Goal: Task Accomplishment & Management: Manage account settings

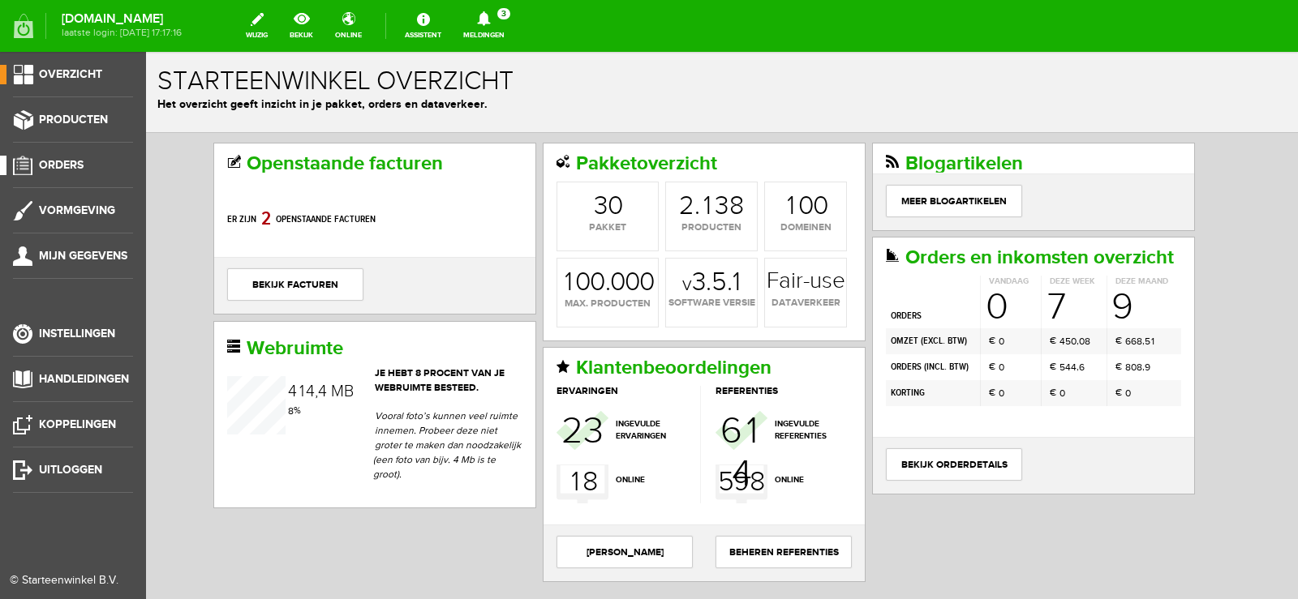
click at [62, 161] on span "Orders" at bounding box center [61, 165] width 45 height 14
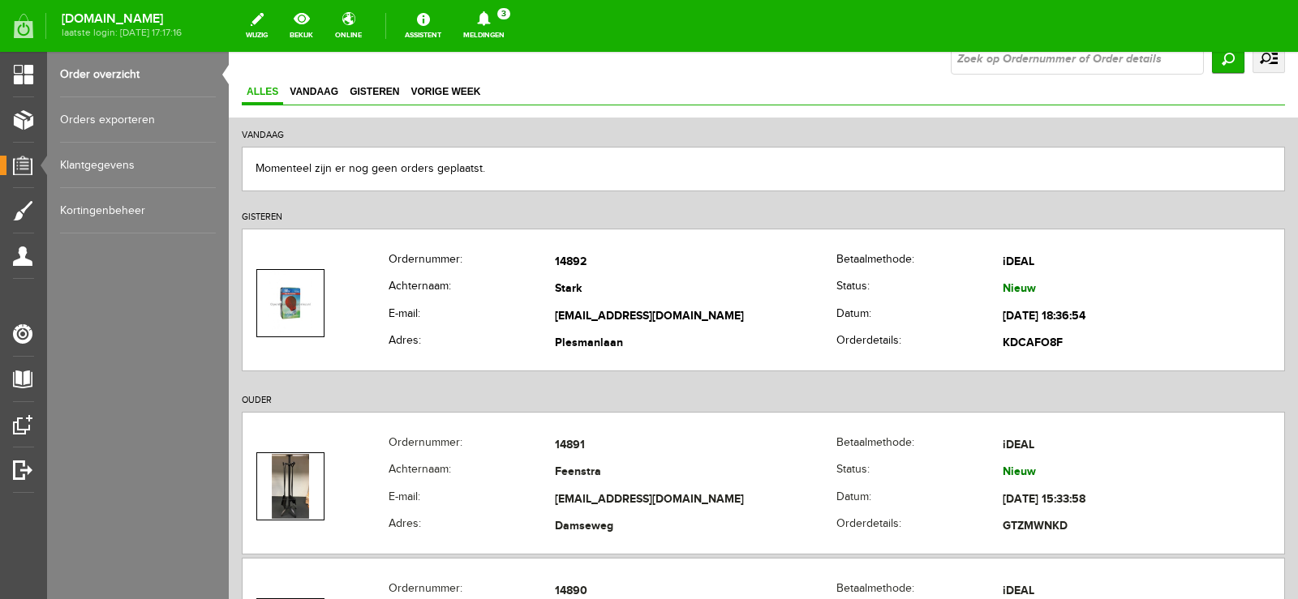
scroll to position [324, 0]
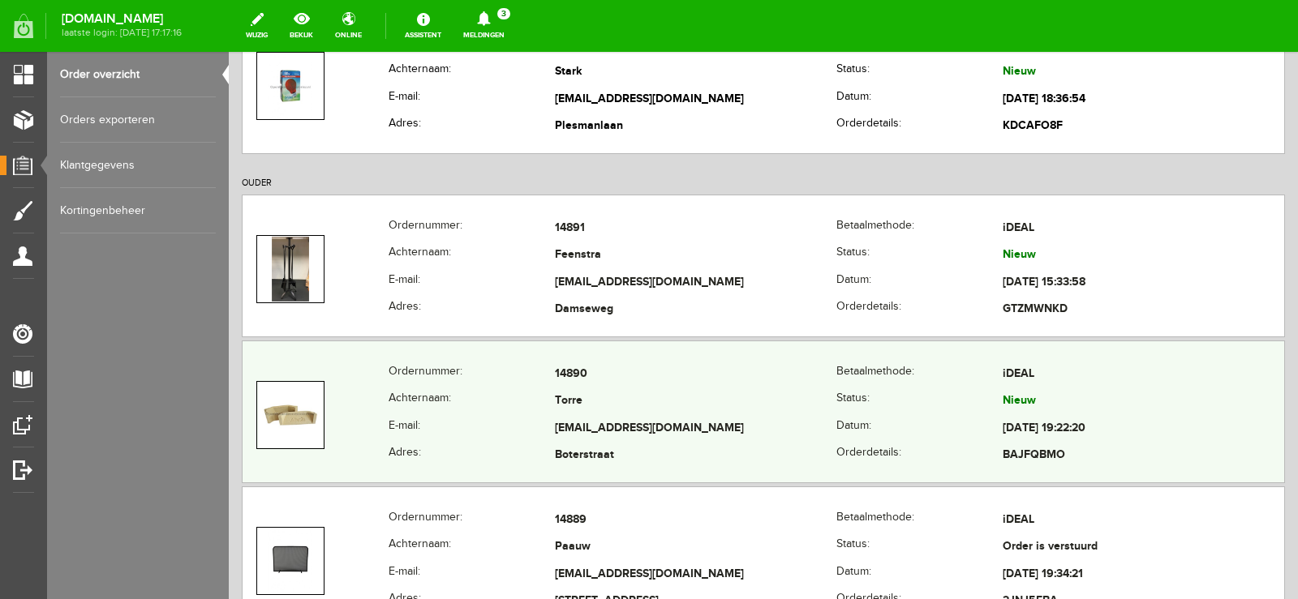
click at [685, 410] on td "Torre" at bounding box center [695, 402] width 281 height 28
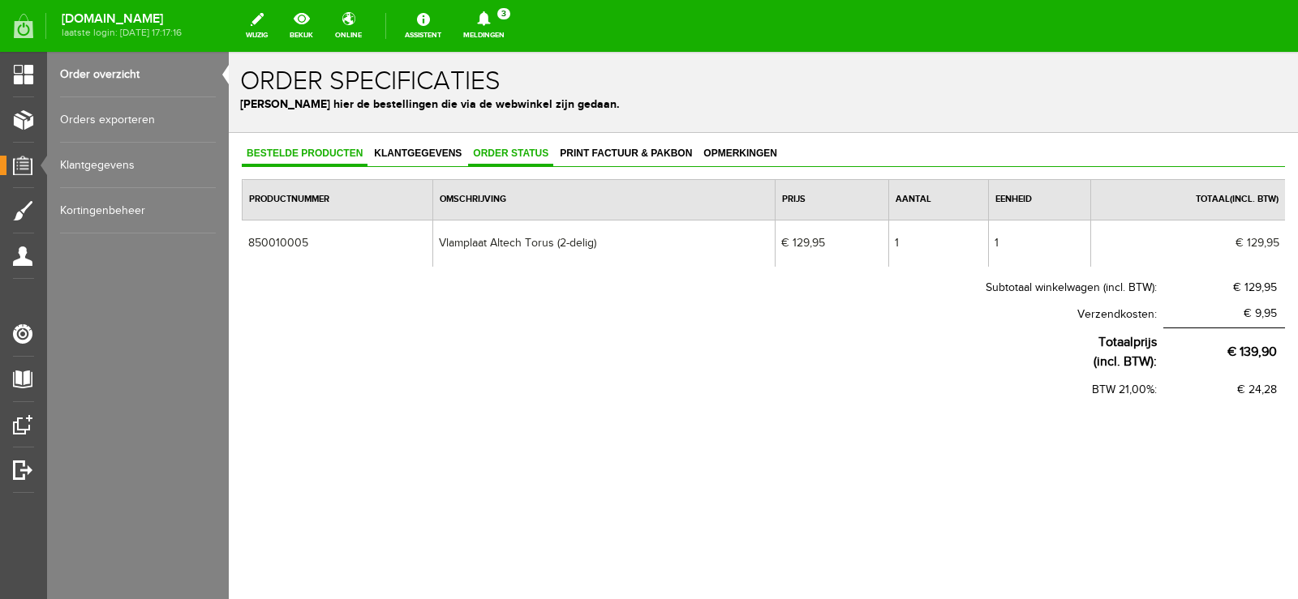
click at [514, 152] on span "Order status" at bounding box center [510, 153] width 85 height 11
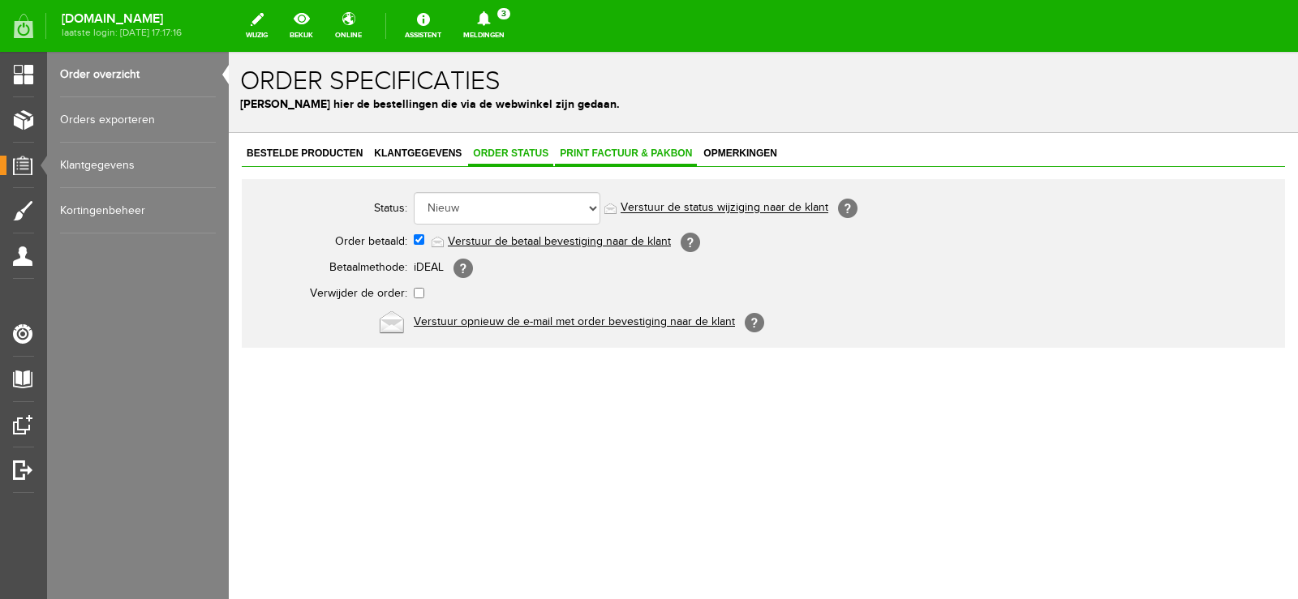
click at [623, 152] on span "Print factuur & pakbon" at bounding box center [626, 153] width 142 height 11
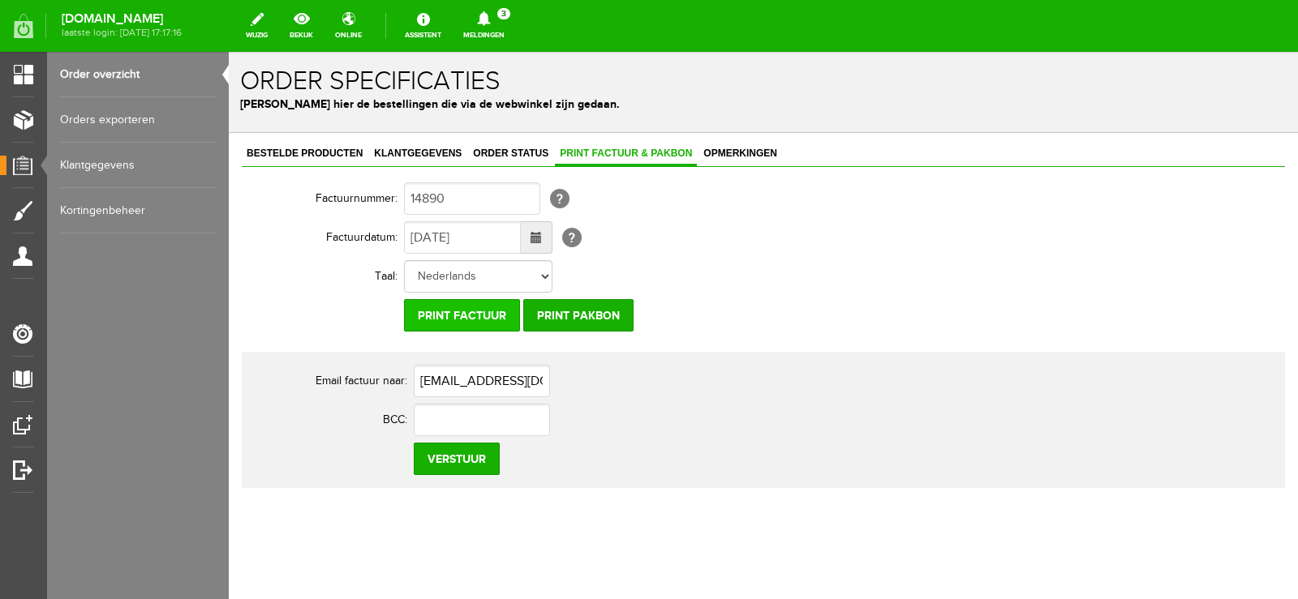
click at [476, 314] on input "Print factuur" at bounding box center [462, 315] width 116 height 32
click at [590, 315] on input "Print pakbon" at bounding box center [578, 315] width 110 height 32
click at [490, 18] on icon at bounding box center [483, 18] width 13 height 15
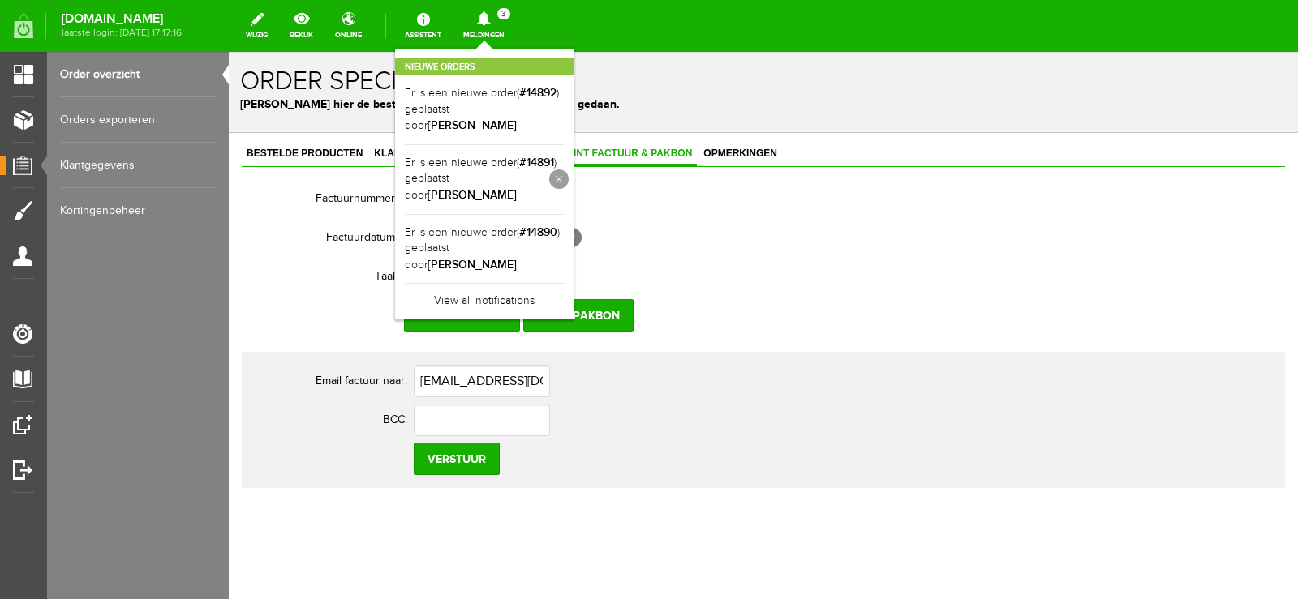
click at [0, 0] on link at bounding box center [0, 0] width 0 height 0
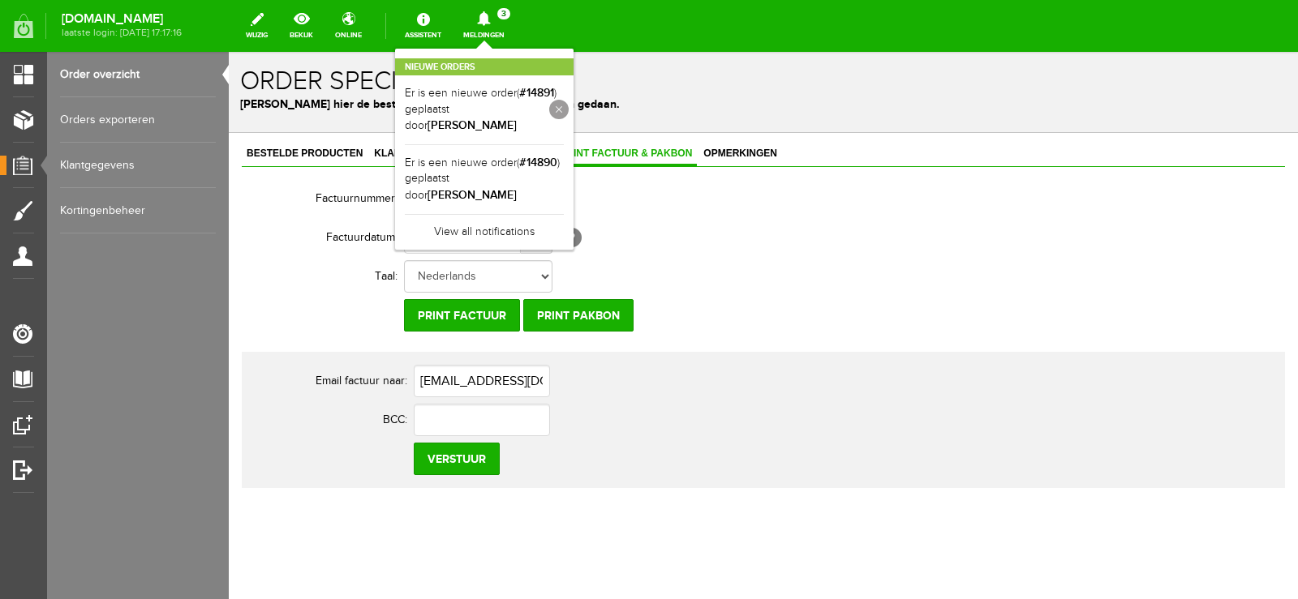
click at [569, 101] on link at bounding box center [558, 109] width 19 height 19
click at [517, 118] on b "[PERSON_NAME]" at bounding box center [471, 125] width 89 height 14
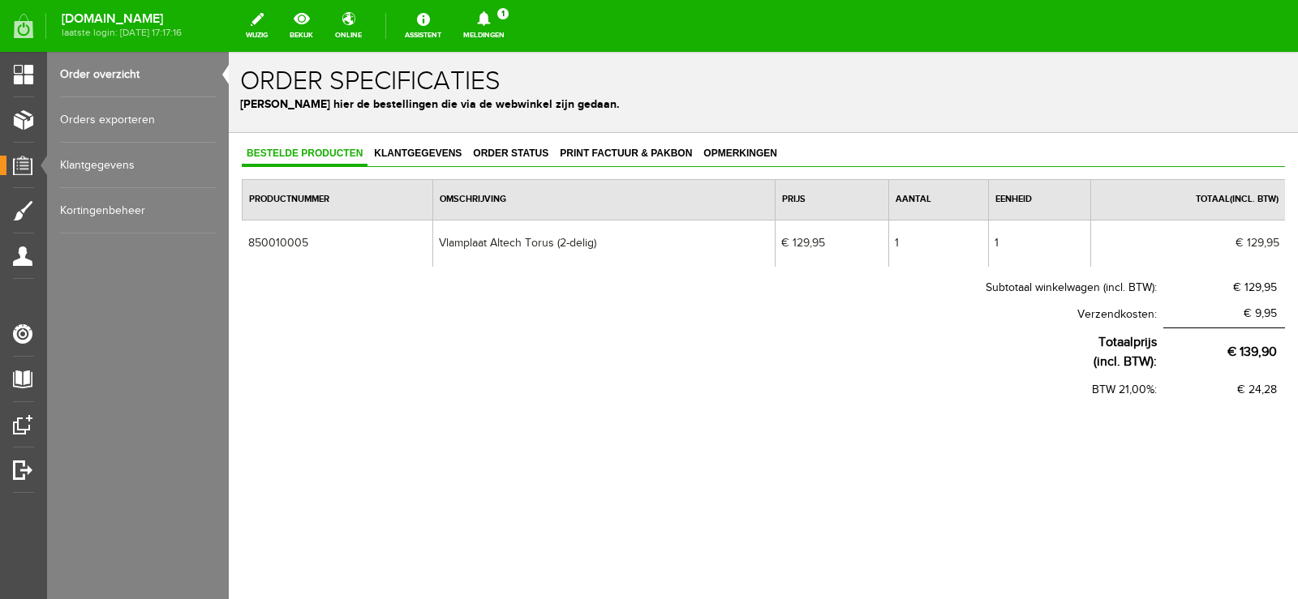
click at [504, 16] on icon at bounding box center [483, 18] width 41 height 15
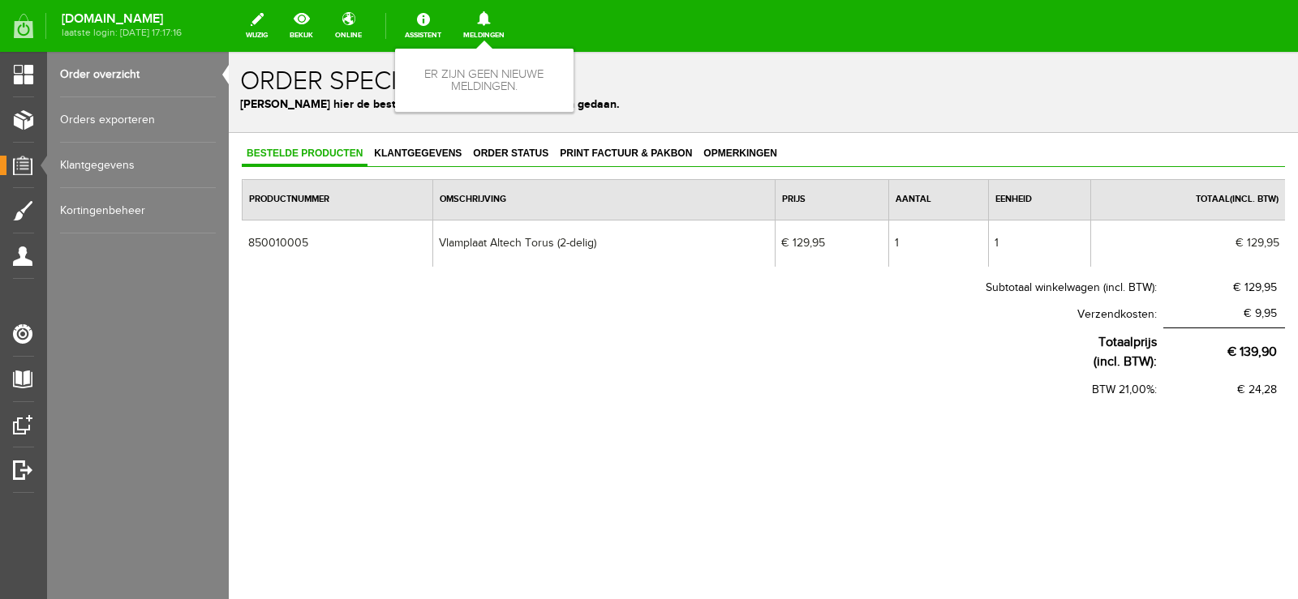
click at [573, 106] on div "Er zijn geen nieuwe meldingen." at bounding box center [484, 80] width 178 height 63
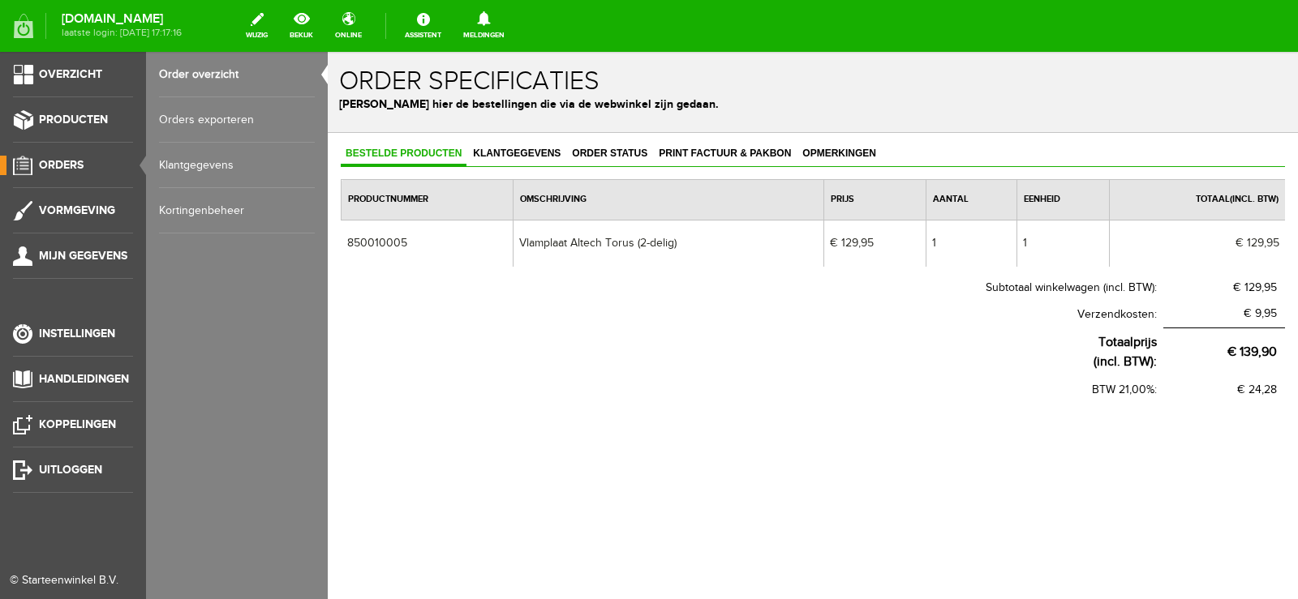
click at [62, 157] on link "Orders" at bounding box center [66, 165] width 133 height 19
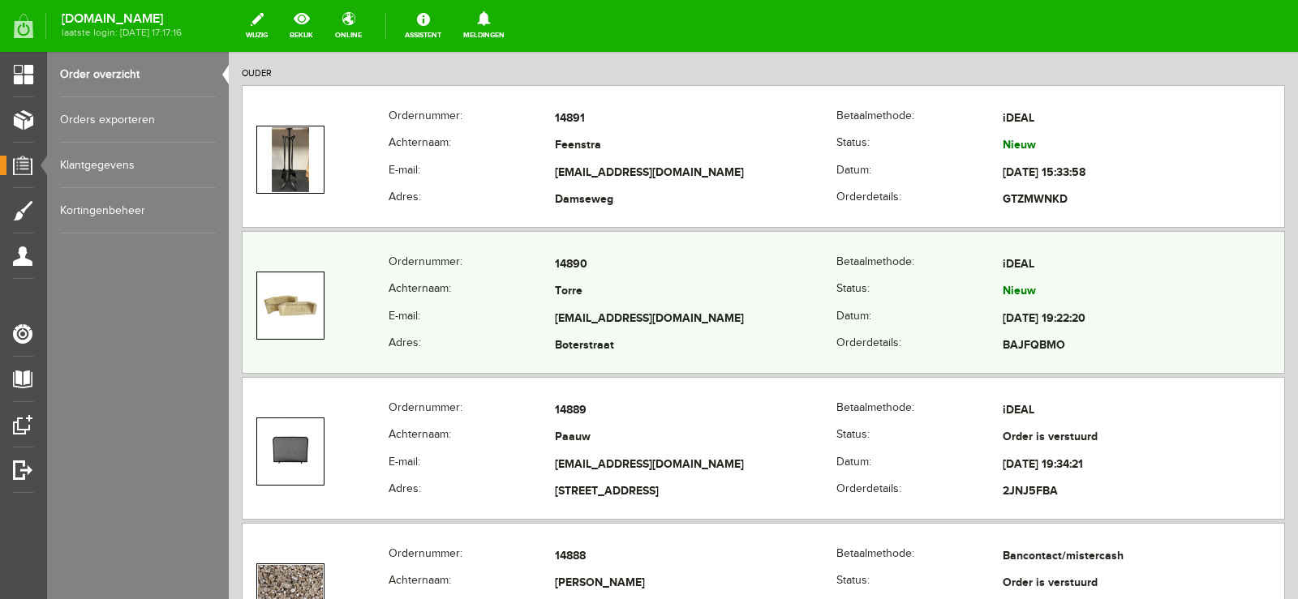
scroll to position [406, 0]
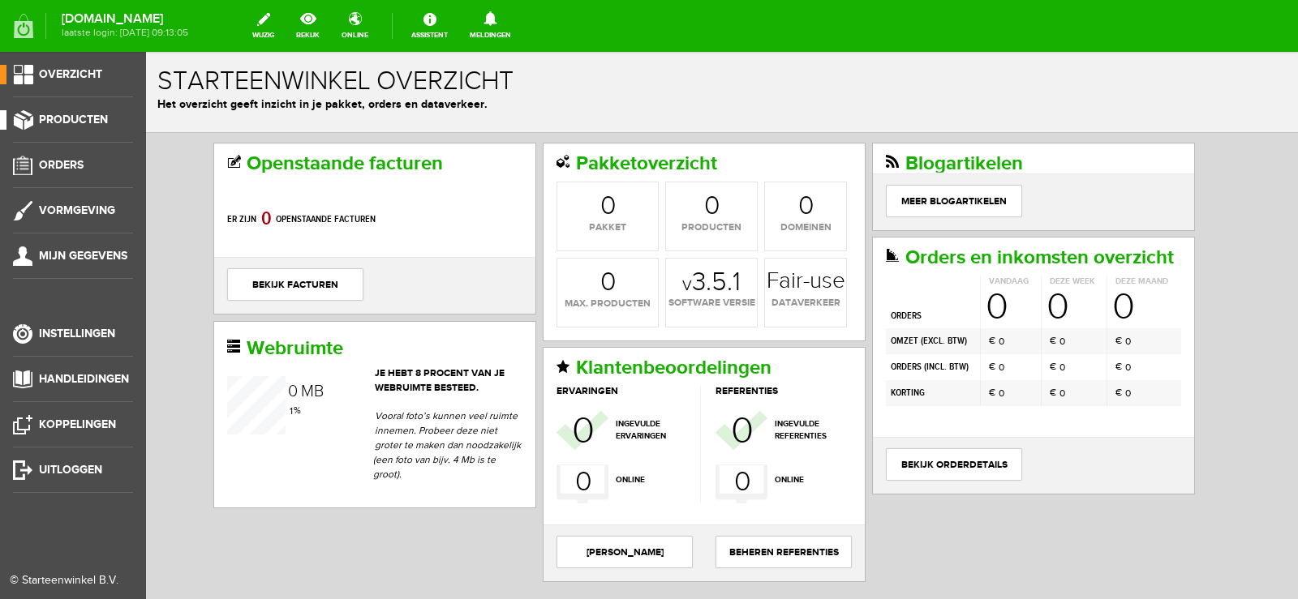
click at [84, 118] on span "Producten" at bounding box center [73, 120] width 69 height 14
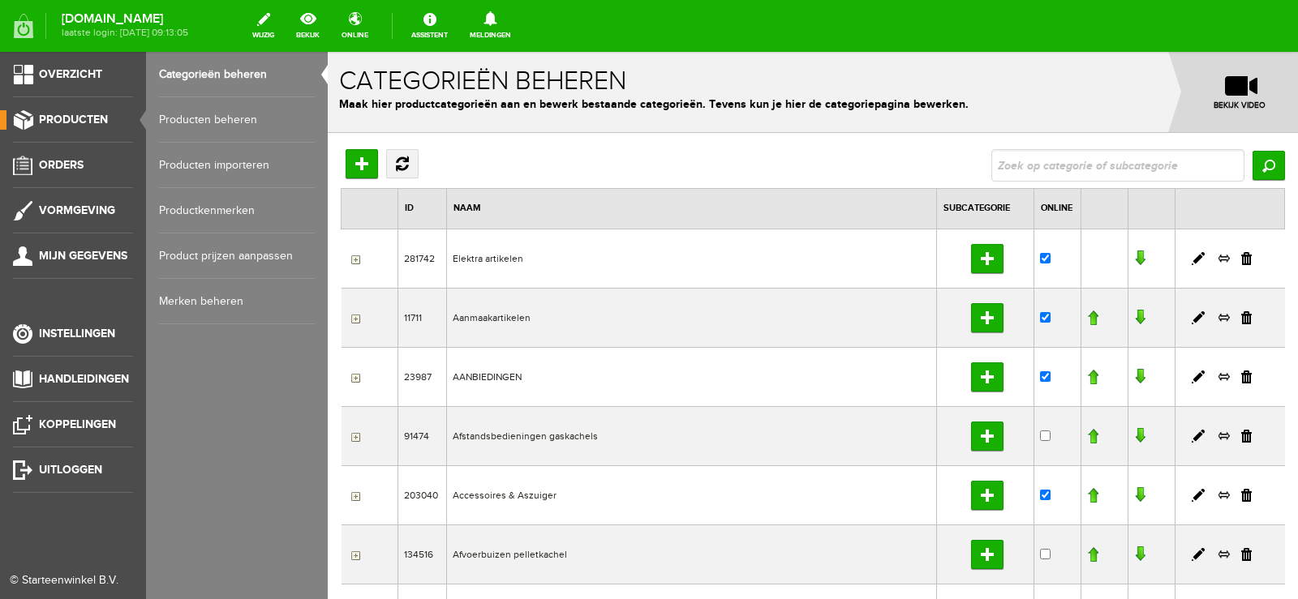
click at [197, 119] on link "Producten beheren" at bounding box center [237, 119] width 156 height 45
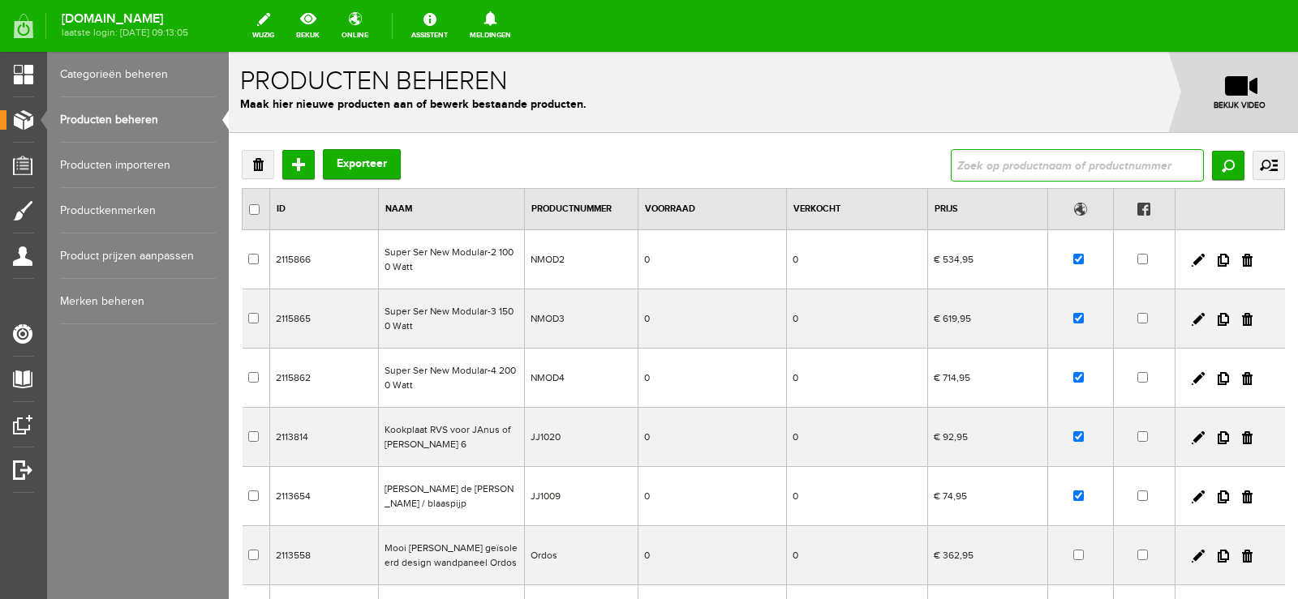
click at [992, 163] on input "text" at bounding box center [1077, 165] width 253 height 32
type input "850010005"
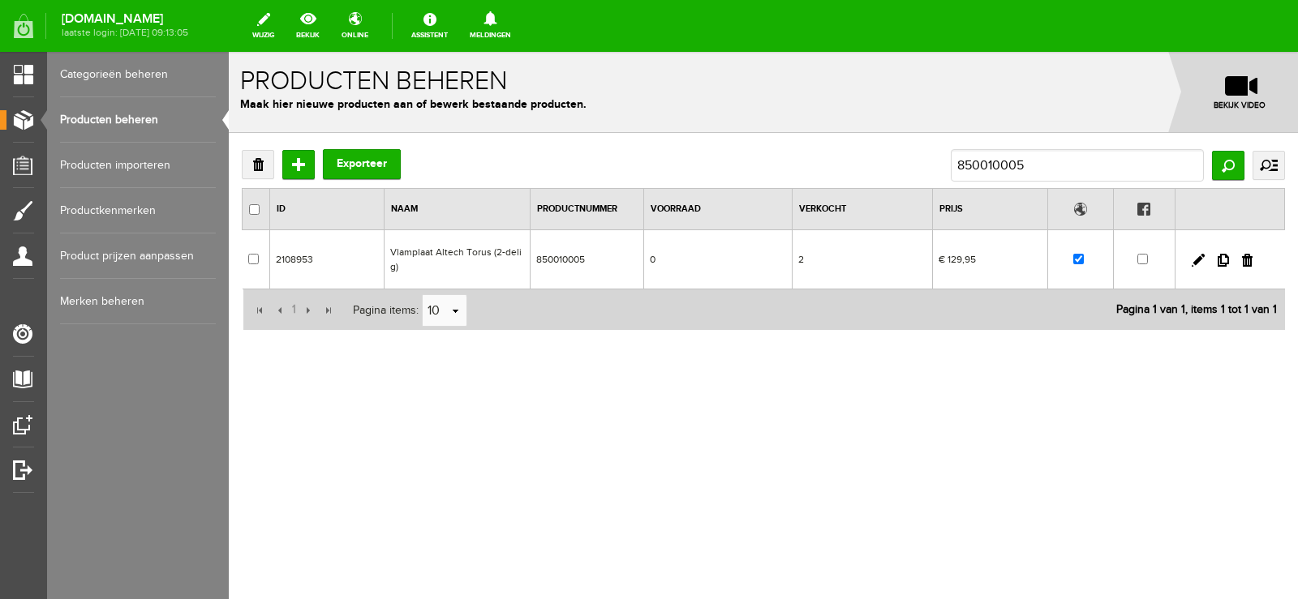
click at [754, 258] on td "0" at bounding box center [718, 259] width 148 height 59
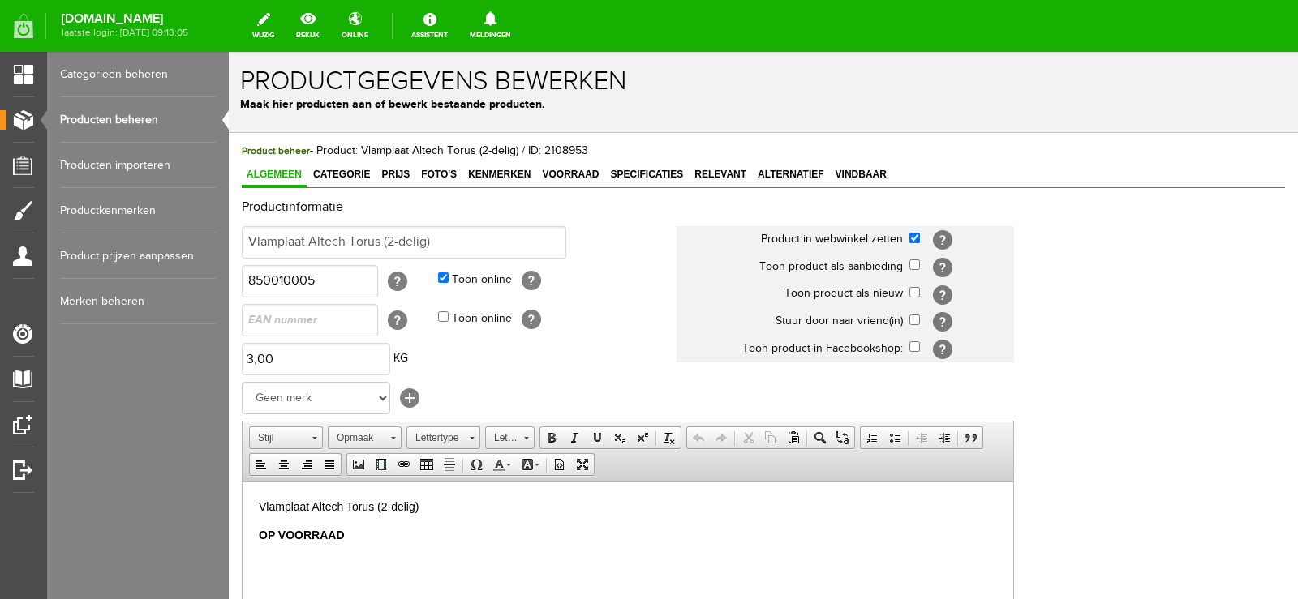
click at [259, 532] on b "OP VOORRAAD" at bounding box center [302, 534] width 86 height 13
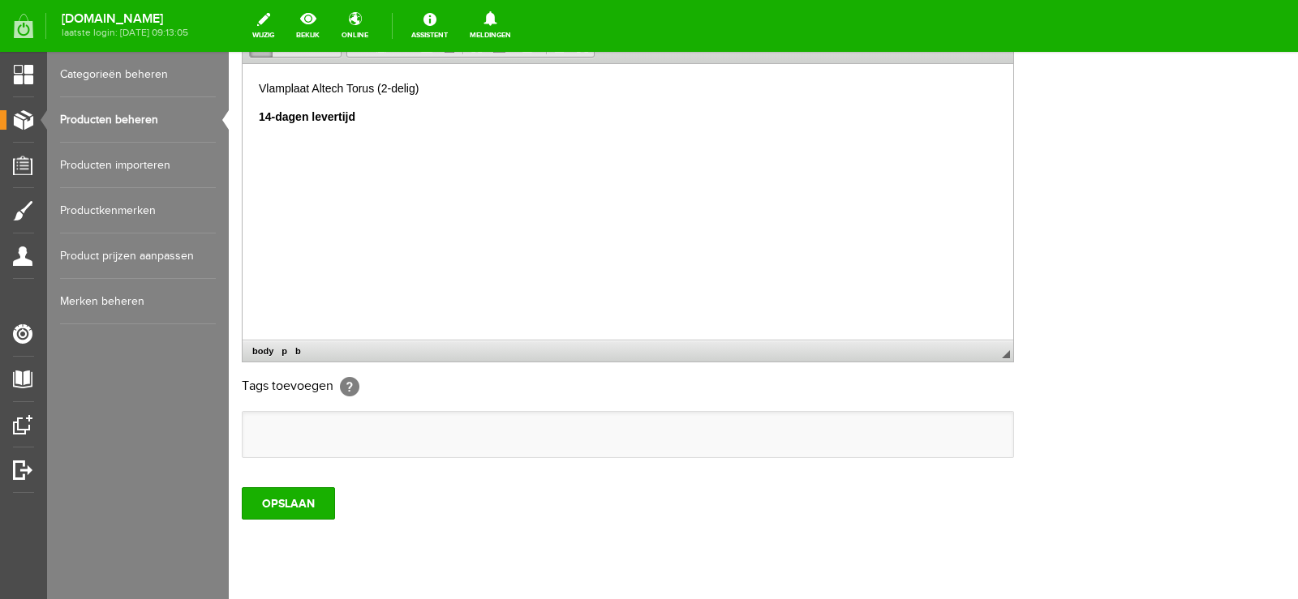
scroll to position [459, 0]
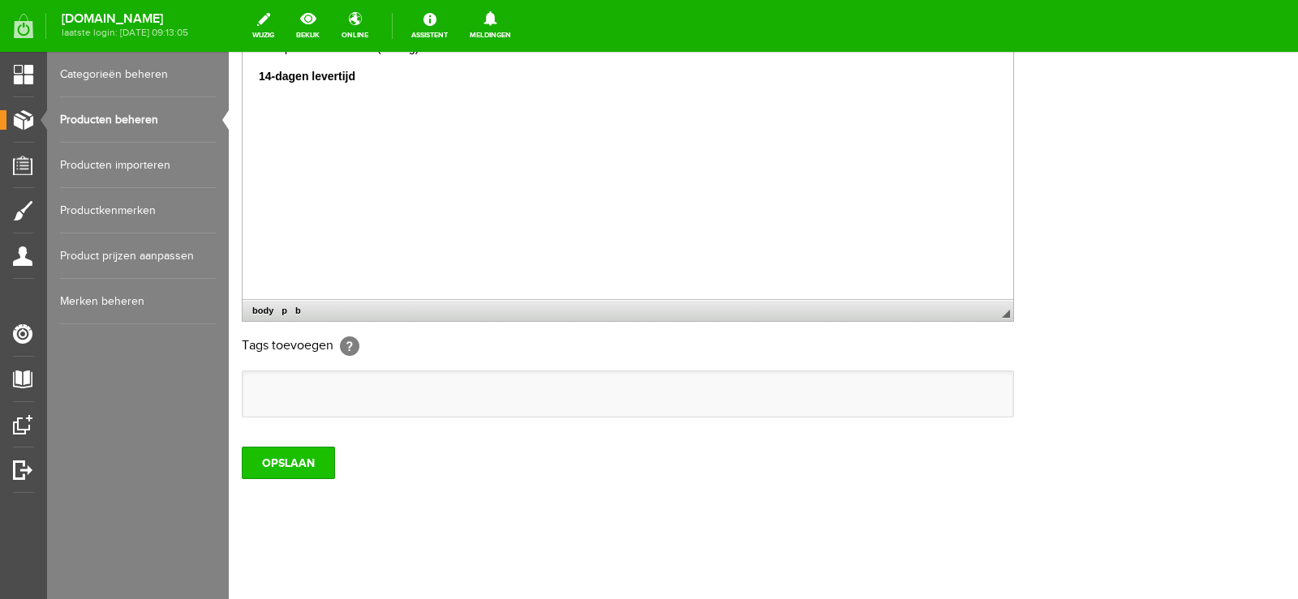
click at [290, 461] on input "OPSLAAN" at bounding box center [288, 463] width 93 height 32
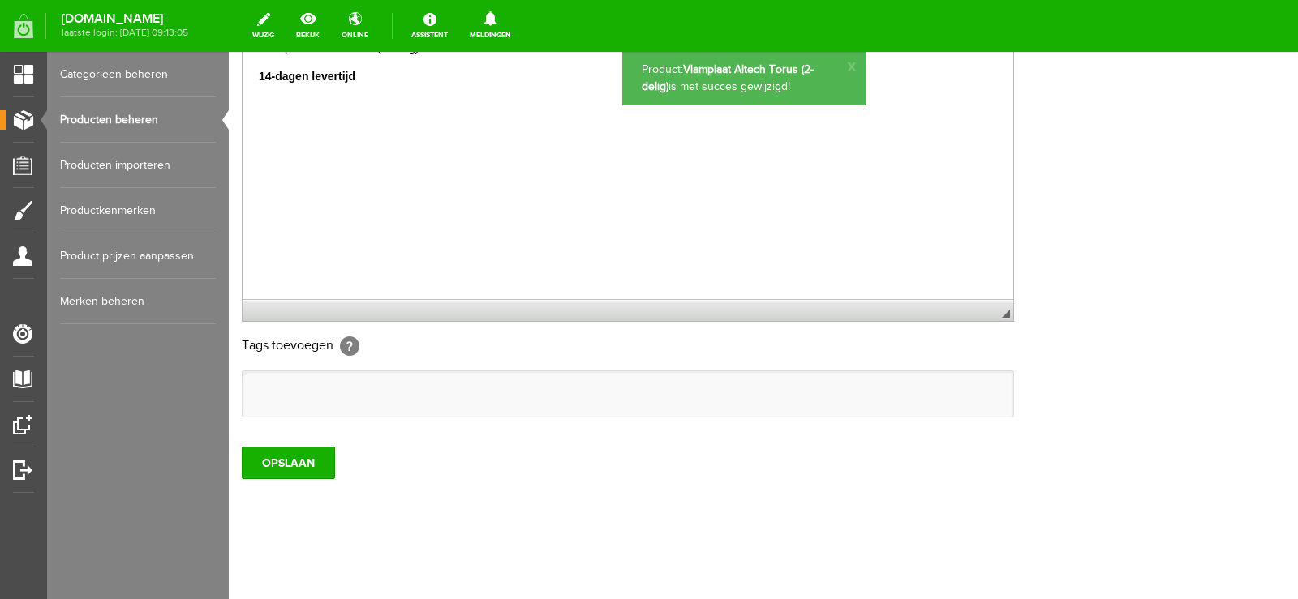
scroll to position [0, 0]
click at [291, 467] on input "OPSLAAN" at bounding box center [288, 463] width 93 height 32
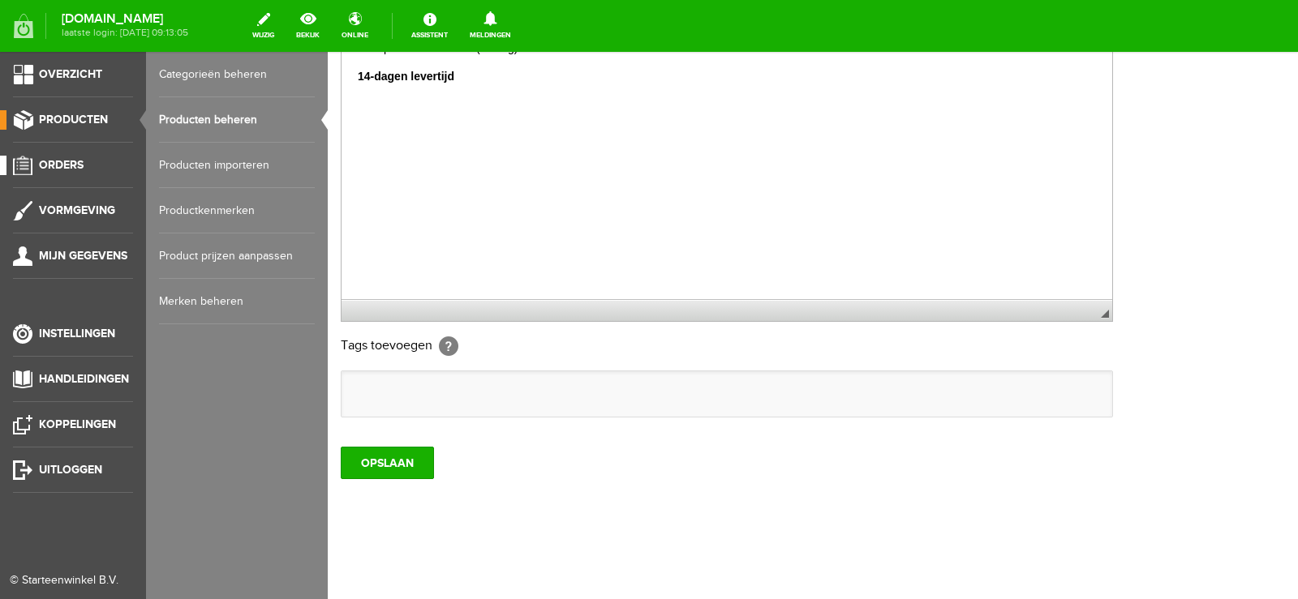
click at [67, 161] on span "Orders" at bounding box center [61, 165] width 45 height 14
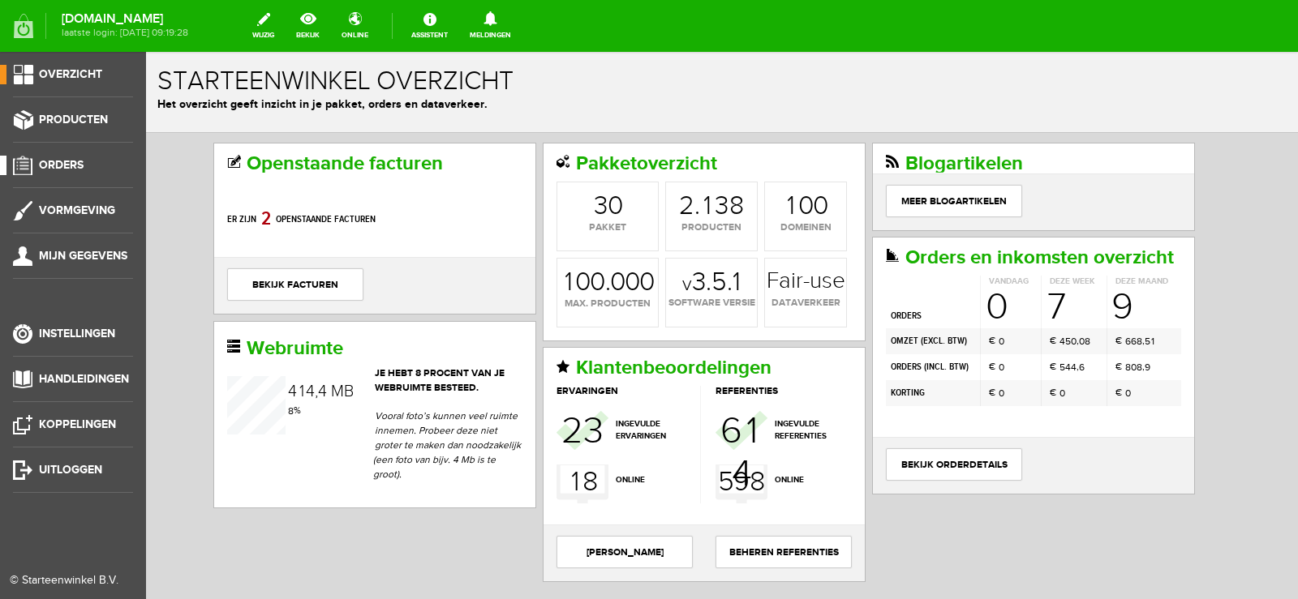
click at [71, 161] on span "Orders" at bounding box center [61, 165] width 45 height 14
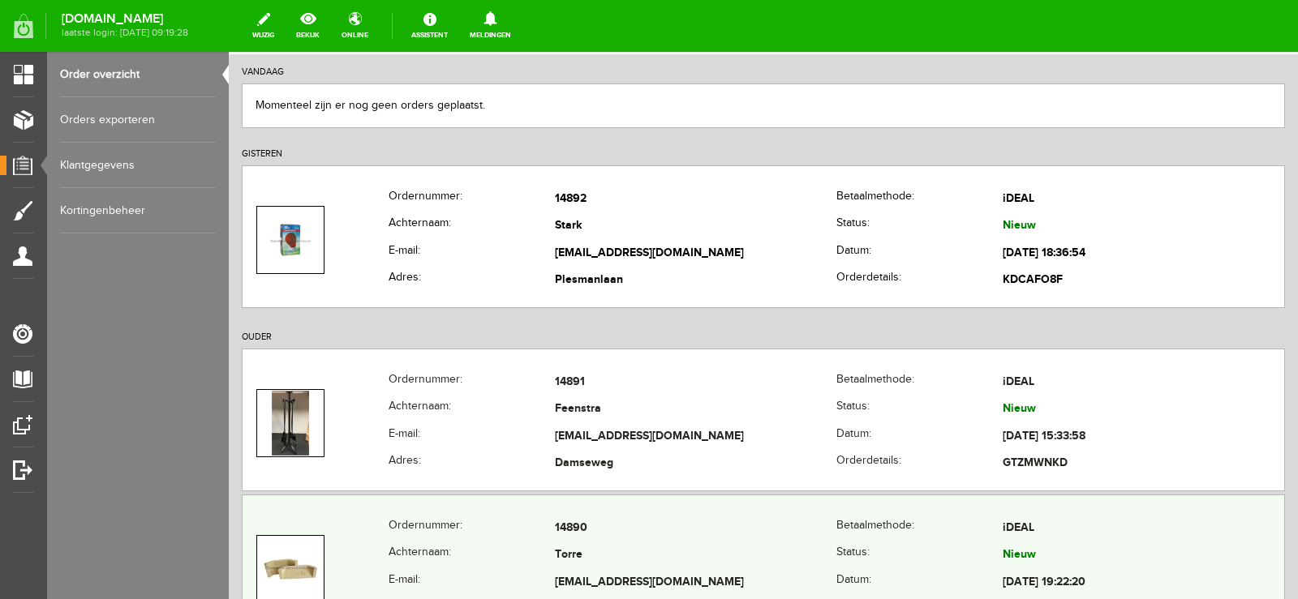
scroll to position [243, 0]
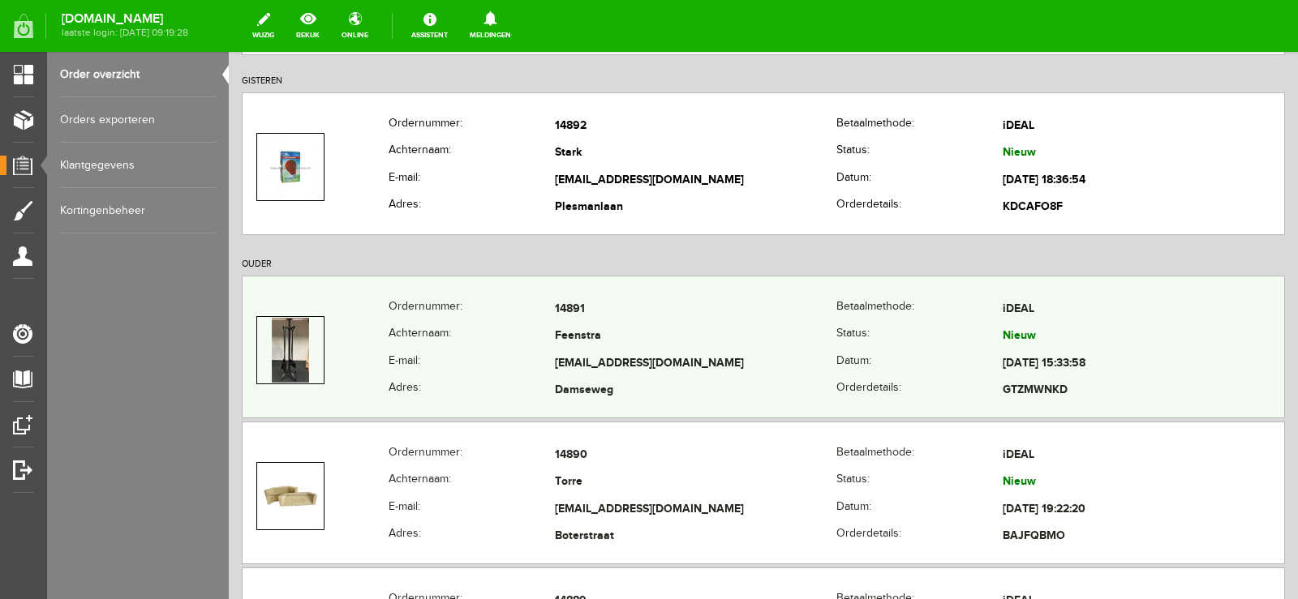
click at [763, 372] on td "[EMAIL_ADDRESS][DOMAIN_NAME]" at bounding box center [695, 364] width 281 height 28
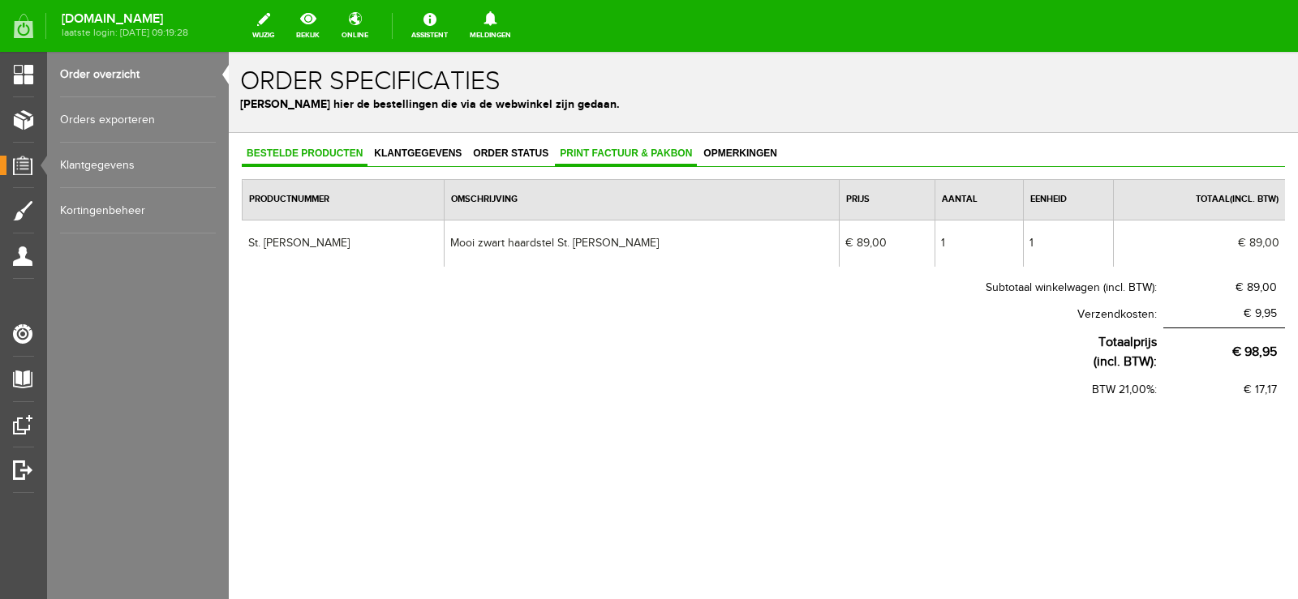
click at [620, 160] on link "Print factuur & pakbon" at bounding box center [626, 155] width 142 height 24
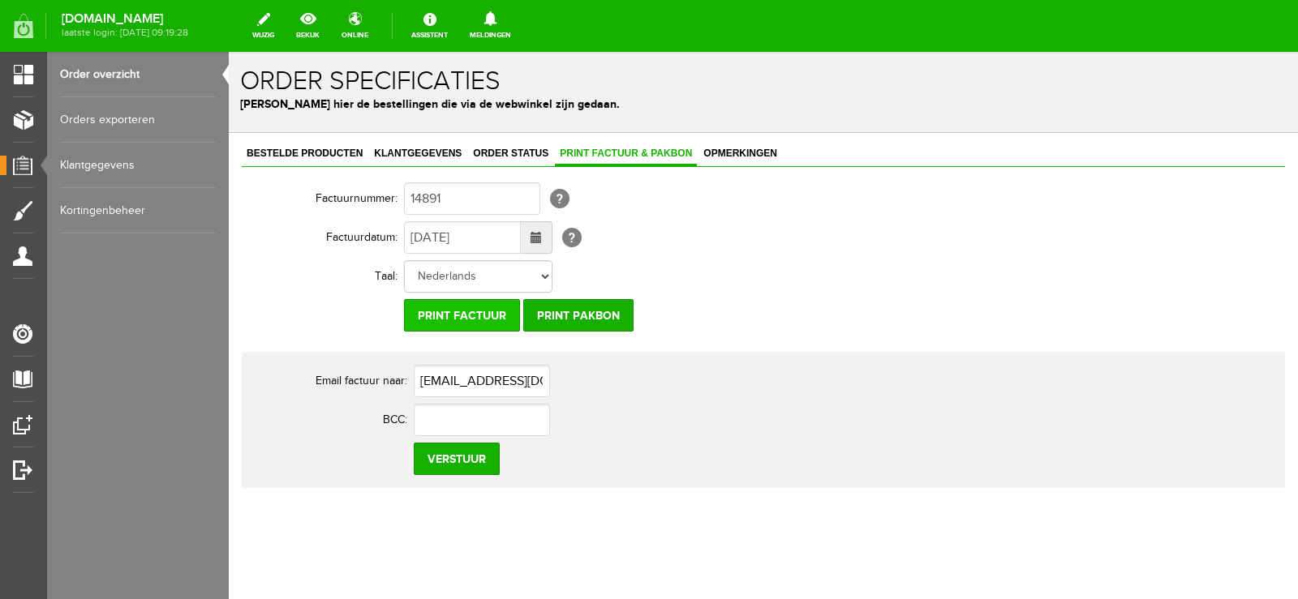
click at [479, 319] on input "Print factuur" at bounding box center [462, 315] width 116 height 32
click at [565, 311] on input "Print pakbon" at bounding box center [578, 315] width 110 height 32
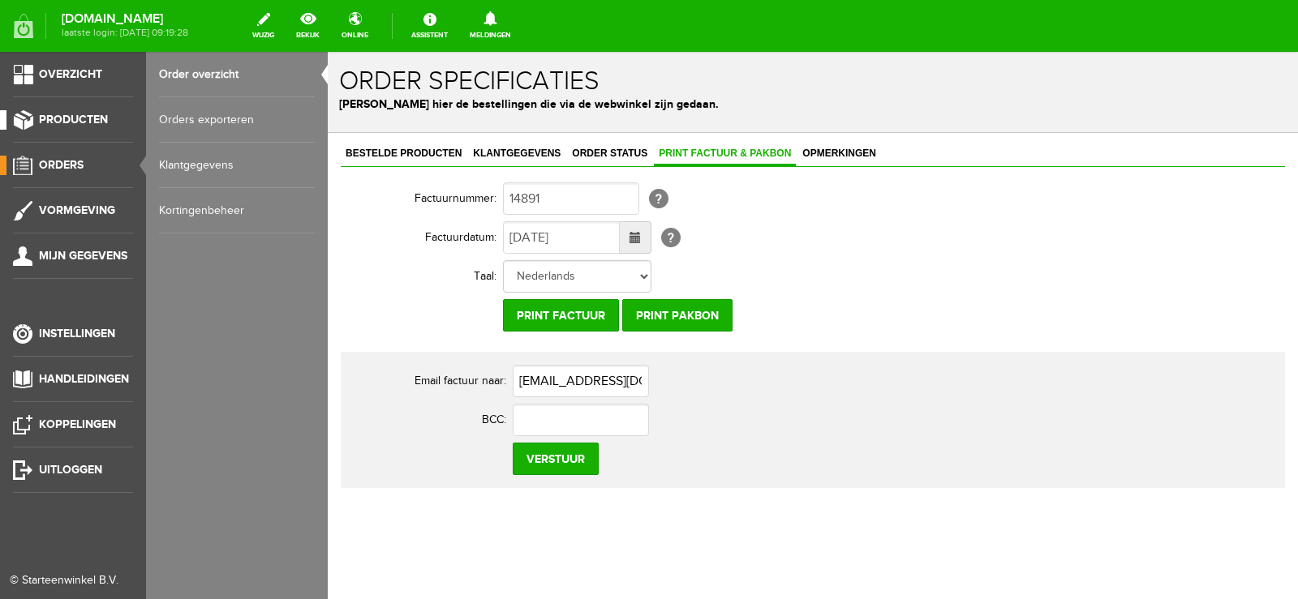
click at [67, 119] on span "Producten" at bounding box center [73, 120] width 69 height 14
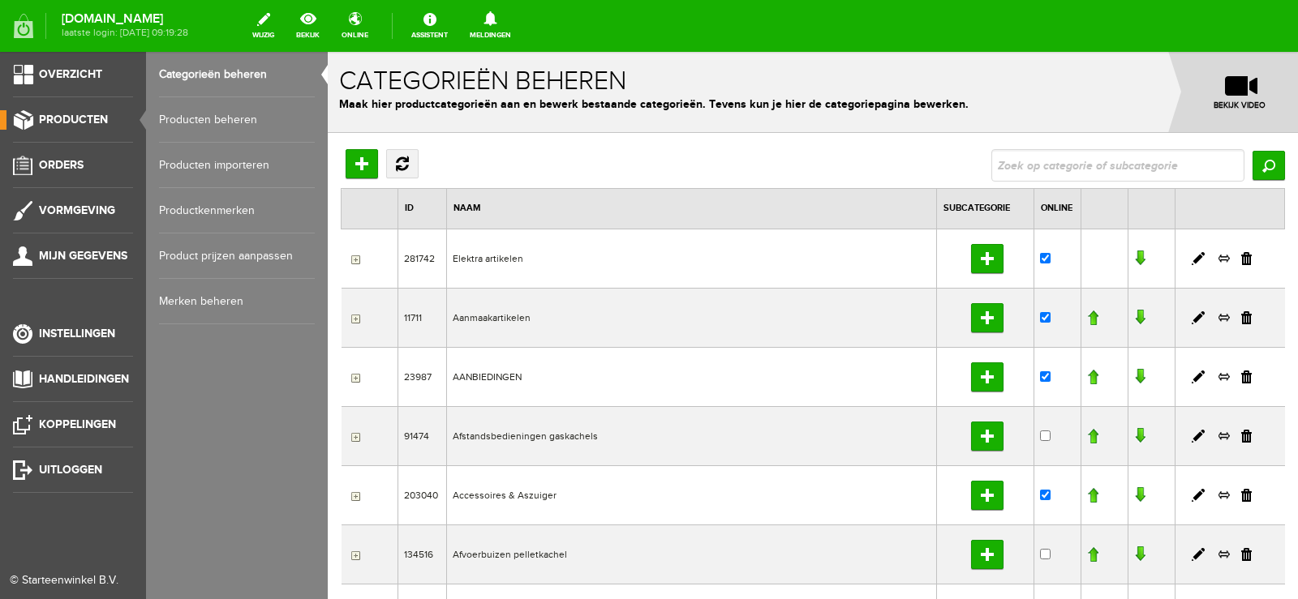
click at [203, 115] on link "Producten beheren" at bounding box center [237, 119] width 156 height 45
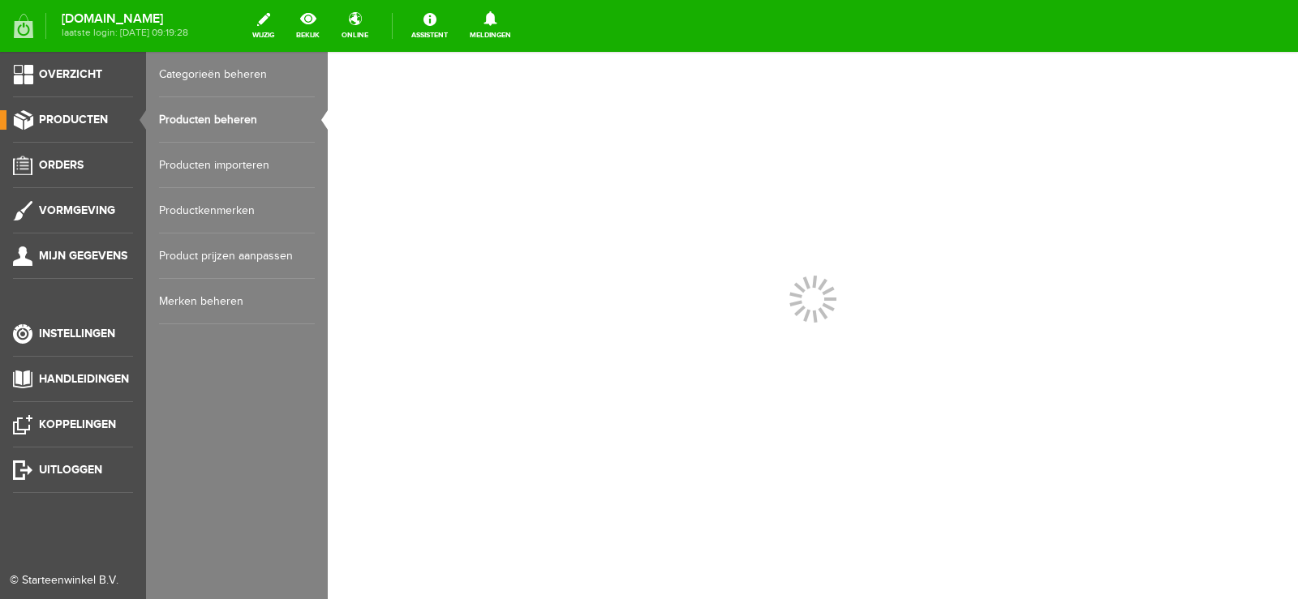
click at [203, 115] on link "Producten beheren" at bounding box center [237, 119] width 156 height 45
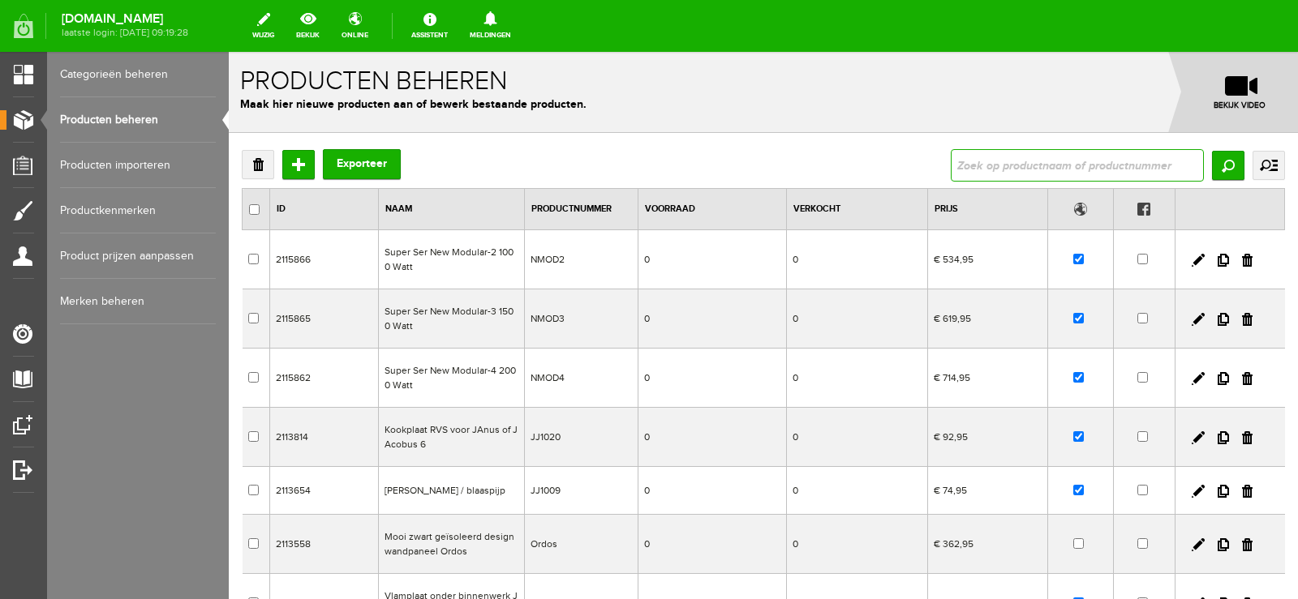
click at [965, 161] on input "text" at bounding box center [1077, 165] width 253 height 32
type input "MOOI ZWART HAARDSTEL ST. LOUIS"
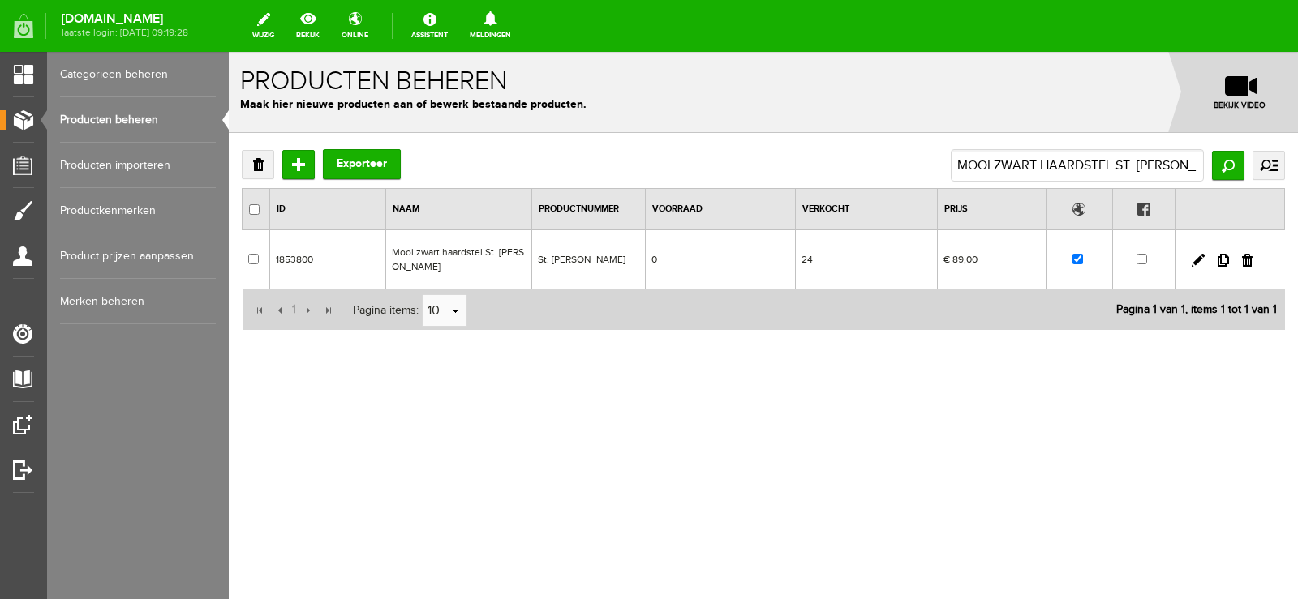
click at [877, 253] on td "24" at bounding box center [866, 259] width 143 height 59
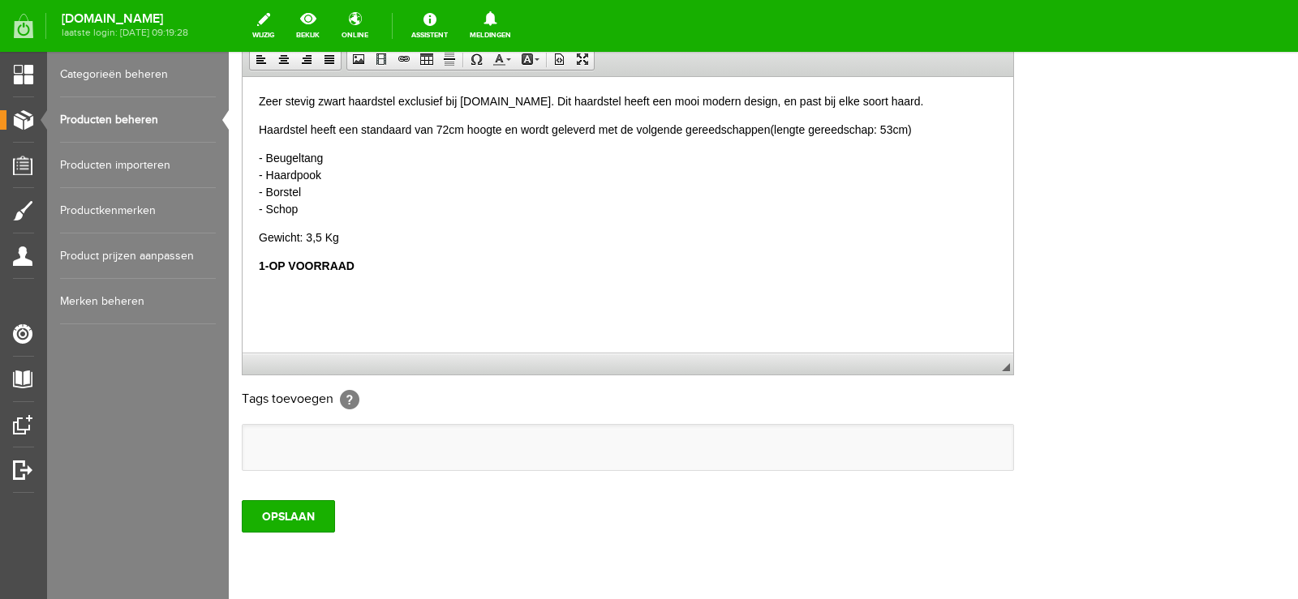
scroll to position [324, 0]
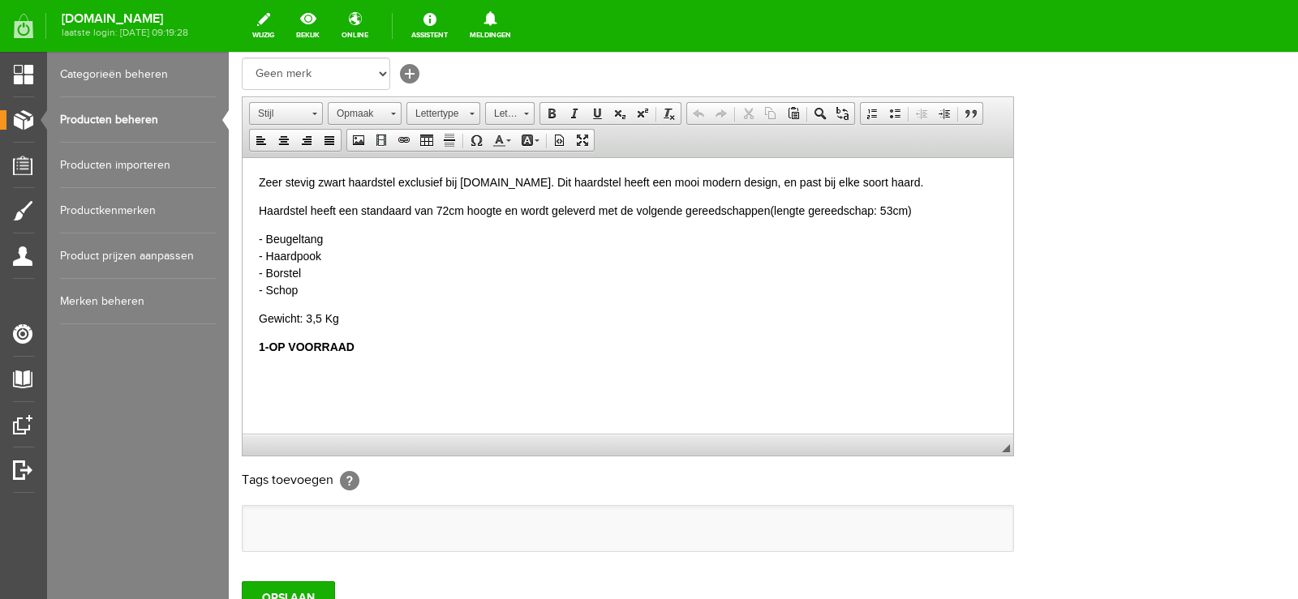
click at [257, 345] on html "Zeer stevig zwart haardstel exclusief bij Openhaardaccessoires.nl. Dit haardste…" at bounding box center [627, 278] width 770 height 242
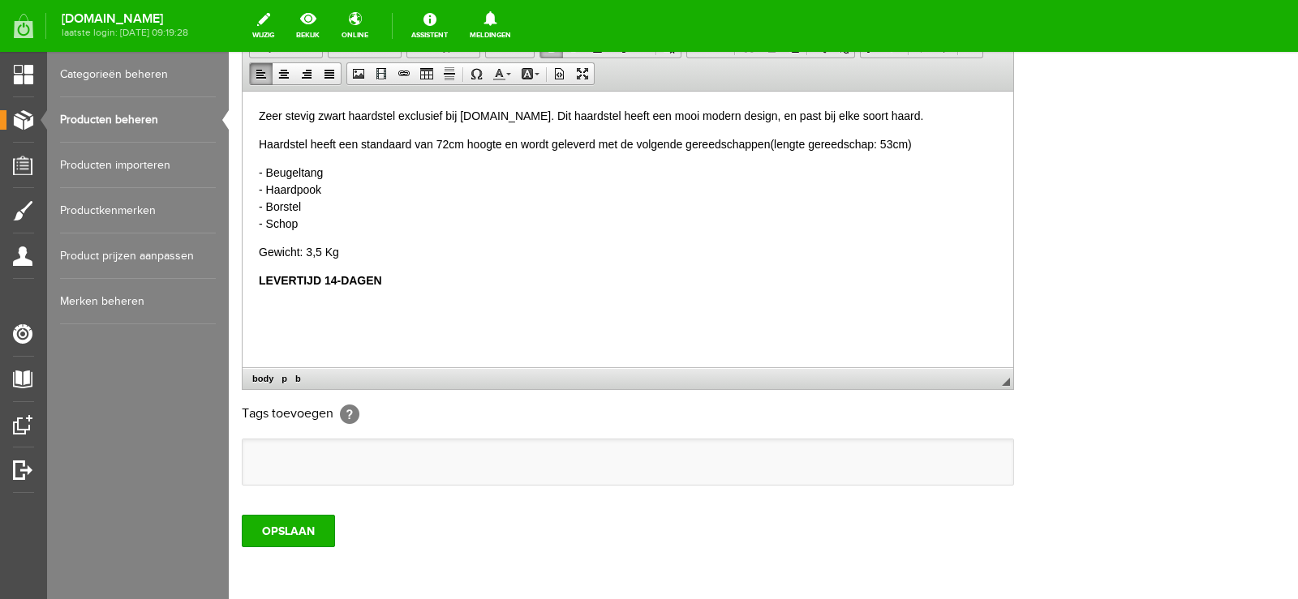
scroll to position [459, 0]
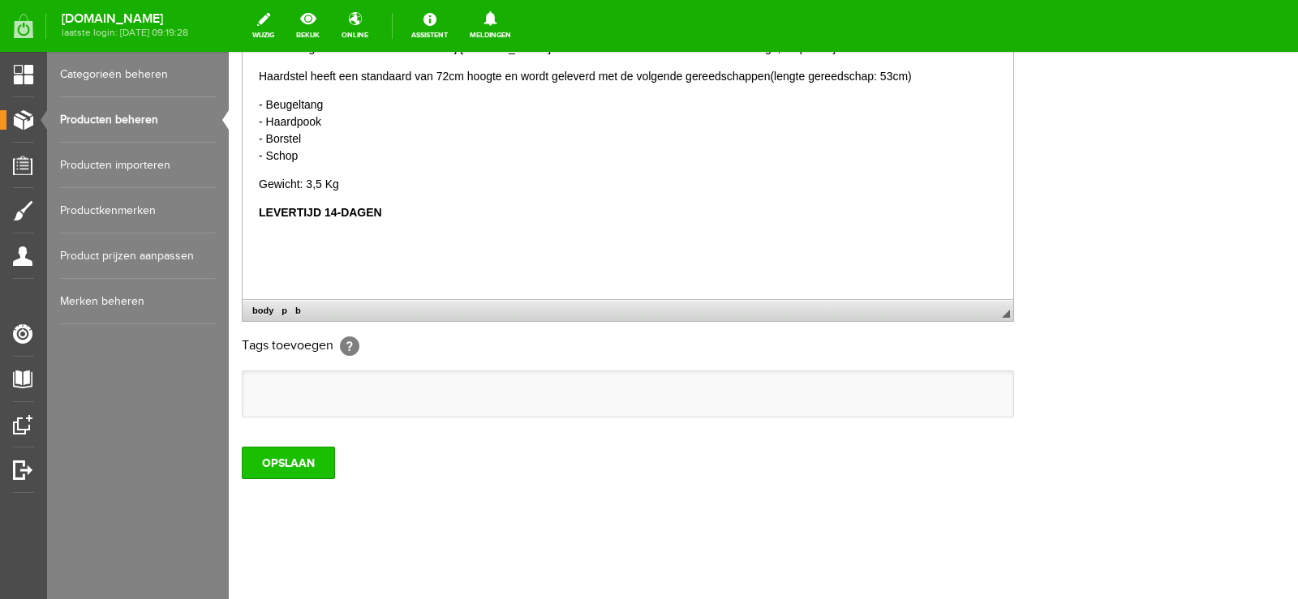
click at [299, 463] on input "OPSLAAN" at bounding box center [288, 463] width 93 height 32
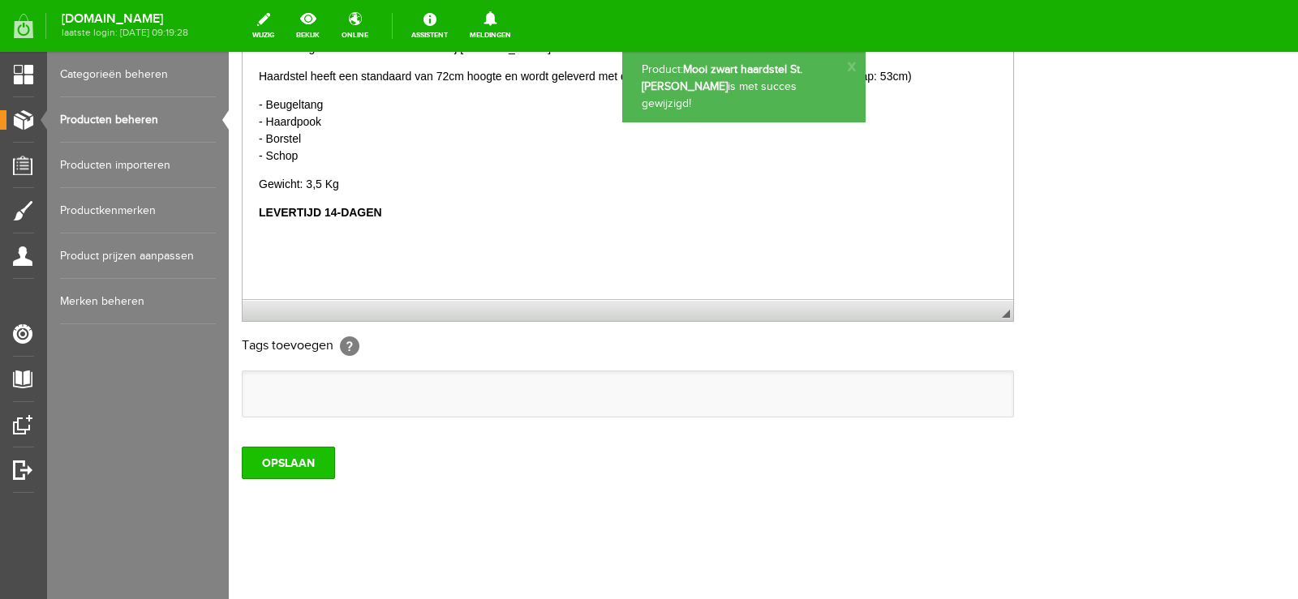
scroll to position [0, 0]
click at [281, 463] on input "OPSLAAN" at bounding box center [288, 463] width 93 height 32
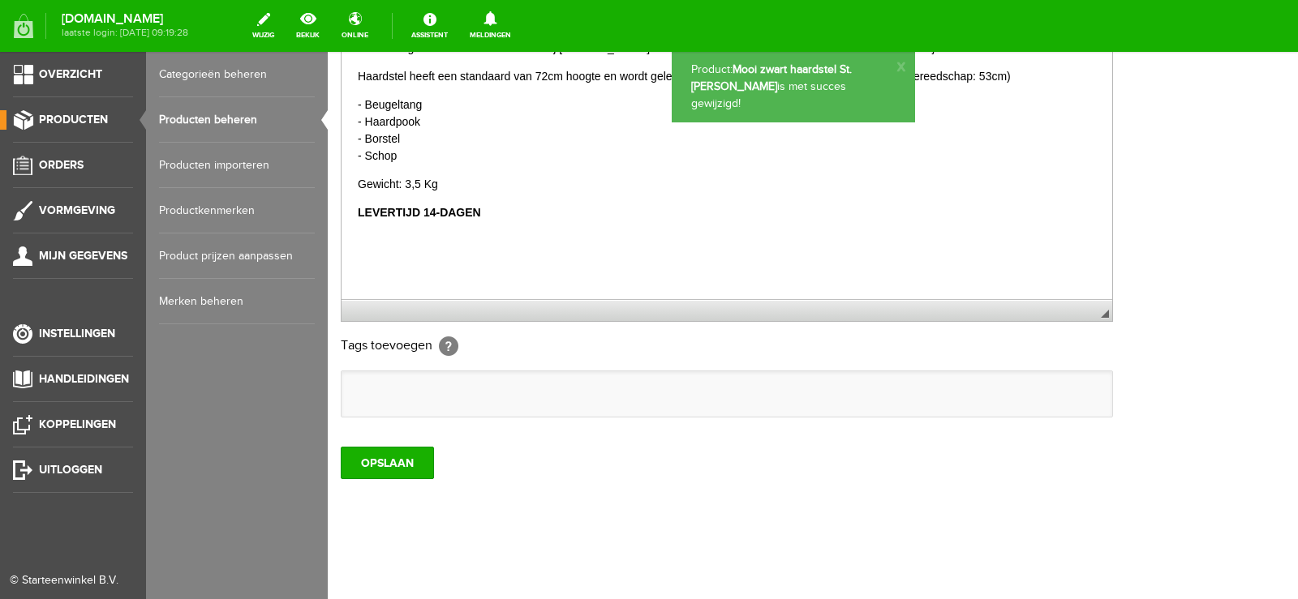
click at [67, 118] on span "Producten" at bounding box center [73, 120] width 69 height 14
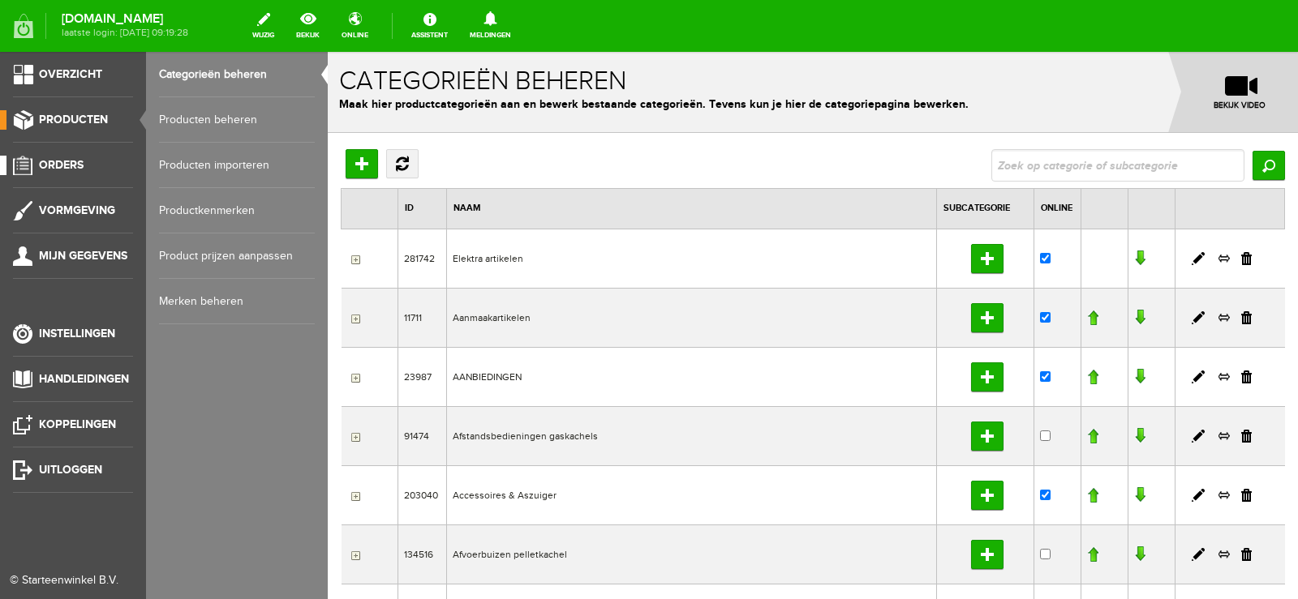
click at [56, 160] on span "Orders" at bounding box center [61, 165] width 45 height 14
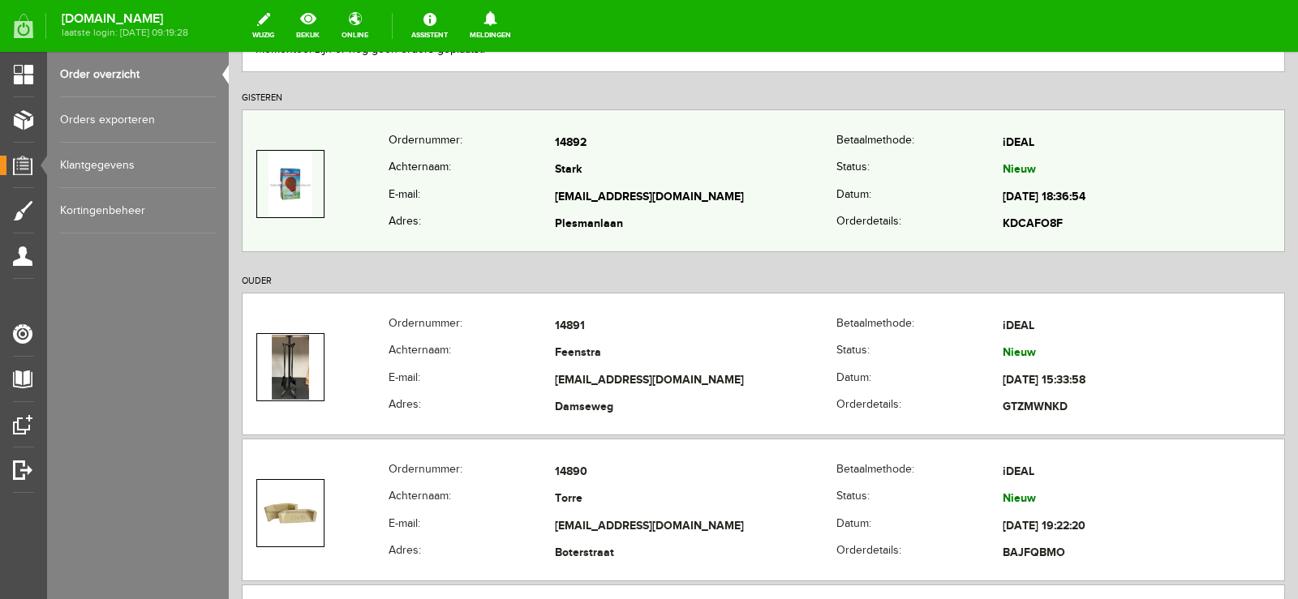
scroll to position [243, 0]
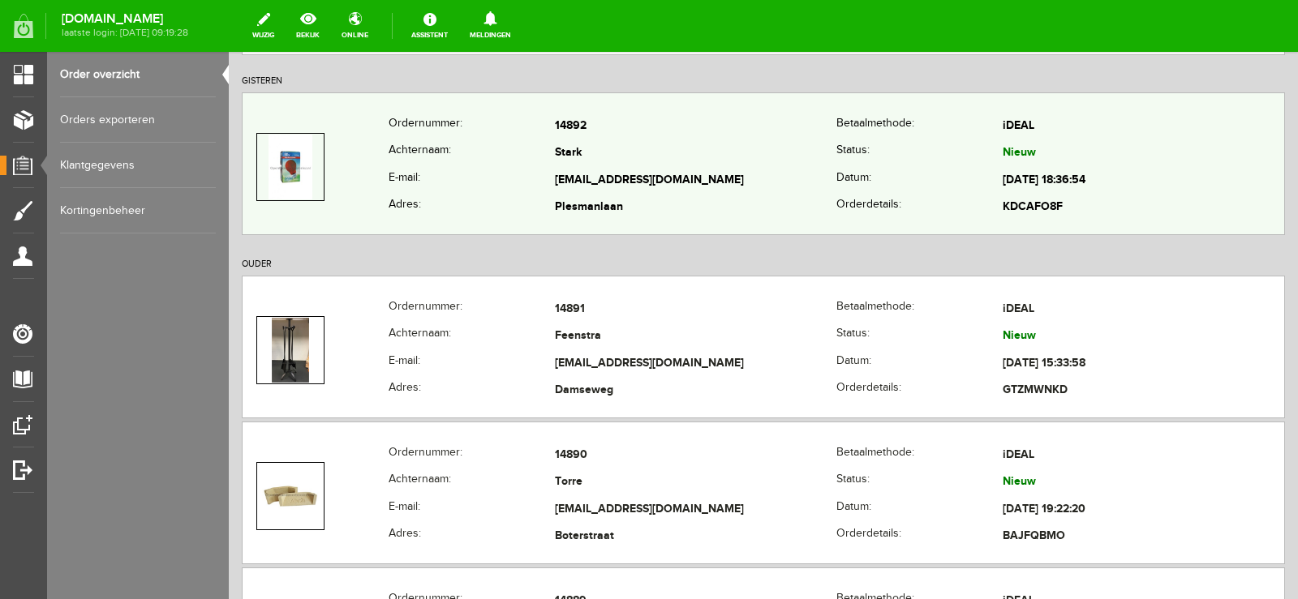
click at [786, 187] on td "[EMAIL_ADDRESS][DOMAIN_NAME]" at bounding box center [695, 181] width 281 height 28
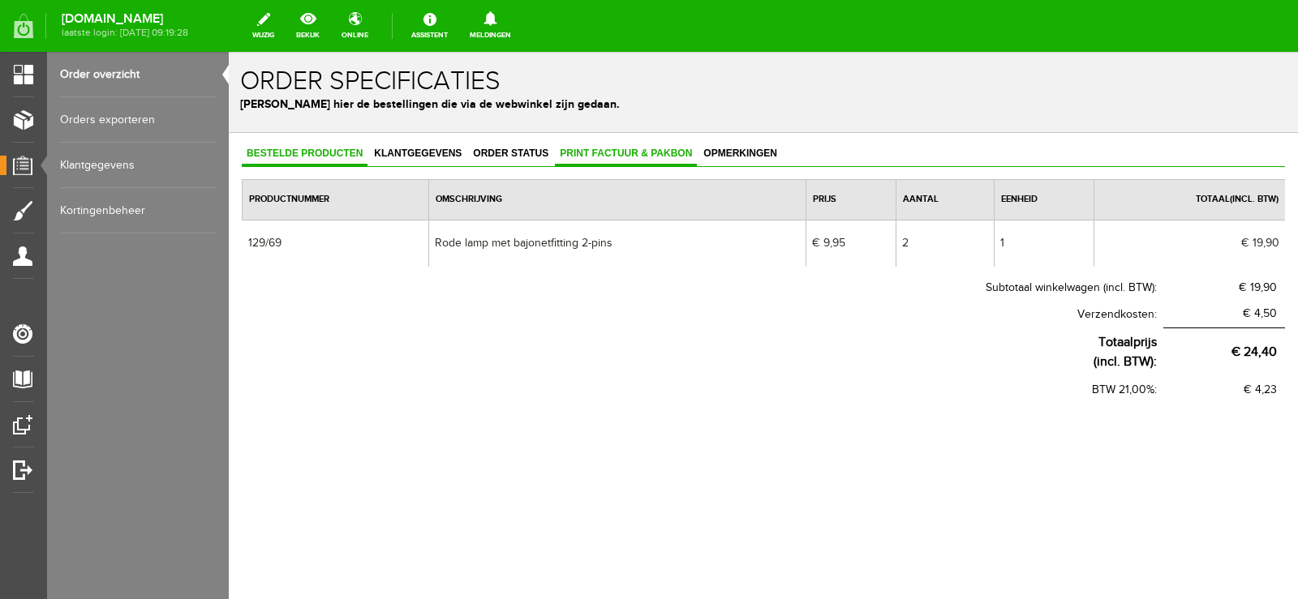
click at [614, 148] on span "Print factuur & pakbon" at bounding box center [626, 153] width 142 height 11
click at [615, 148] on span "Print factuur & pakbon" at bounding box center [626, 153] width 142 height 11
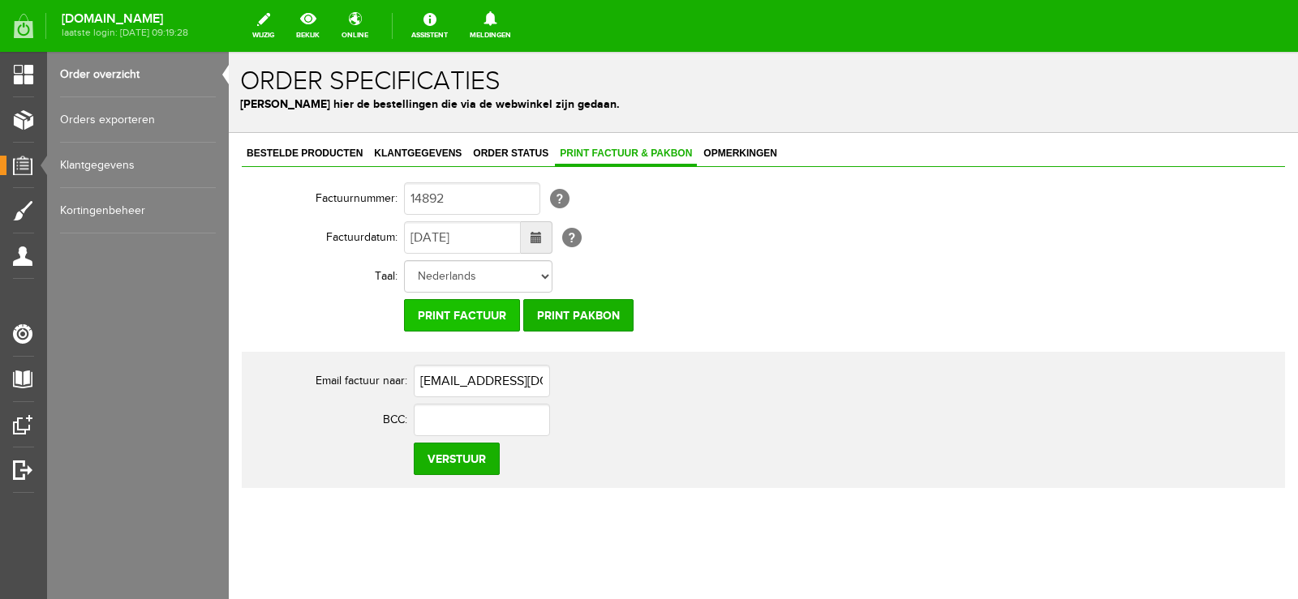
click at [445, 312] on input "Print factuur" at bounding box center [462, 315] width 116 height 32
click at [587, 313] on input "Print pakbon" at bounding box center [578, 315] width 110 height 32
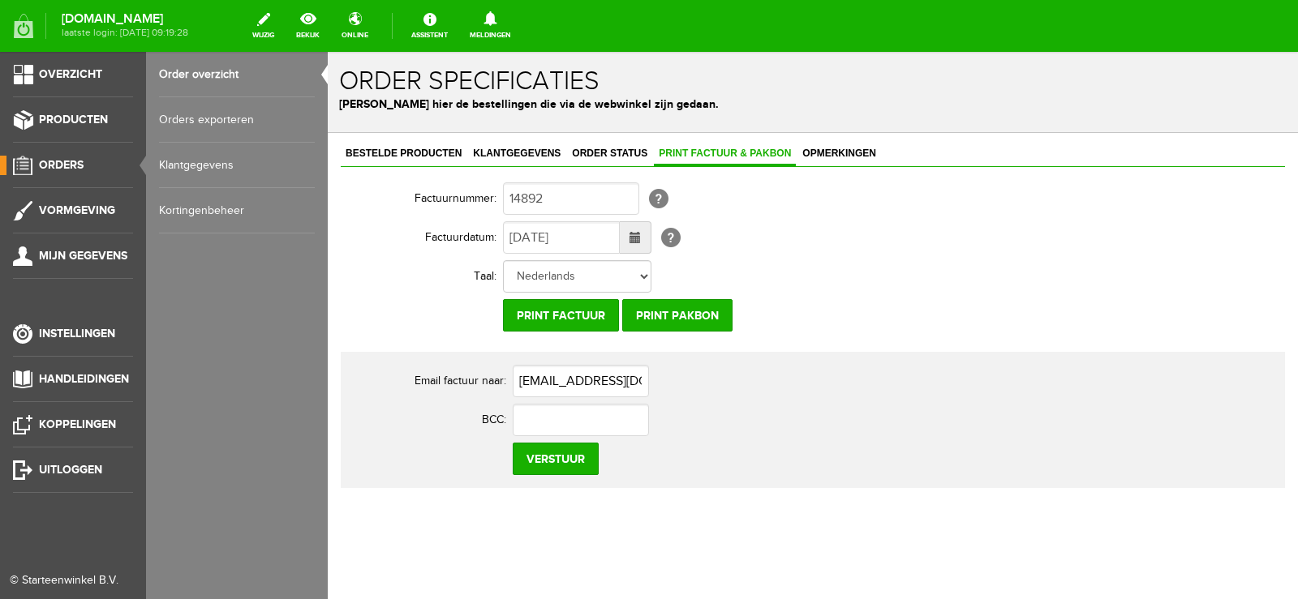
click at [60, 162] on span "Orders" at bounding box center [61, 165] width 45 height 14
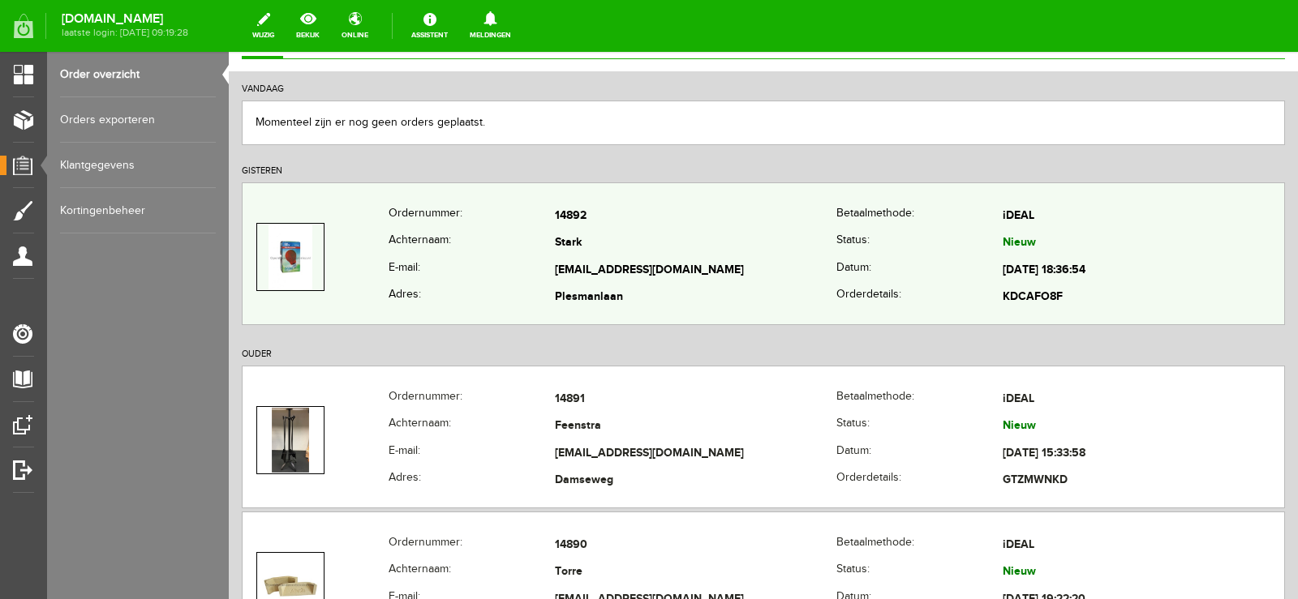
scroll to position [324, 0]
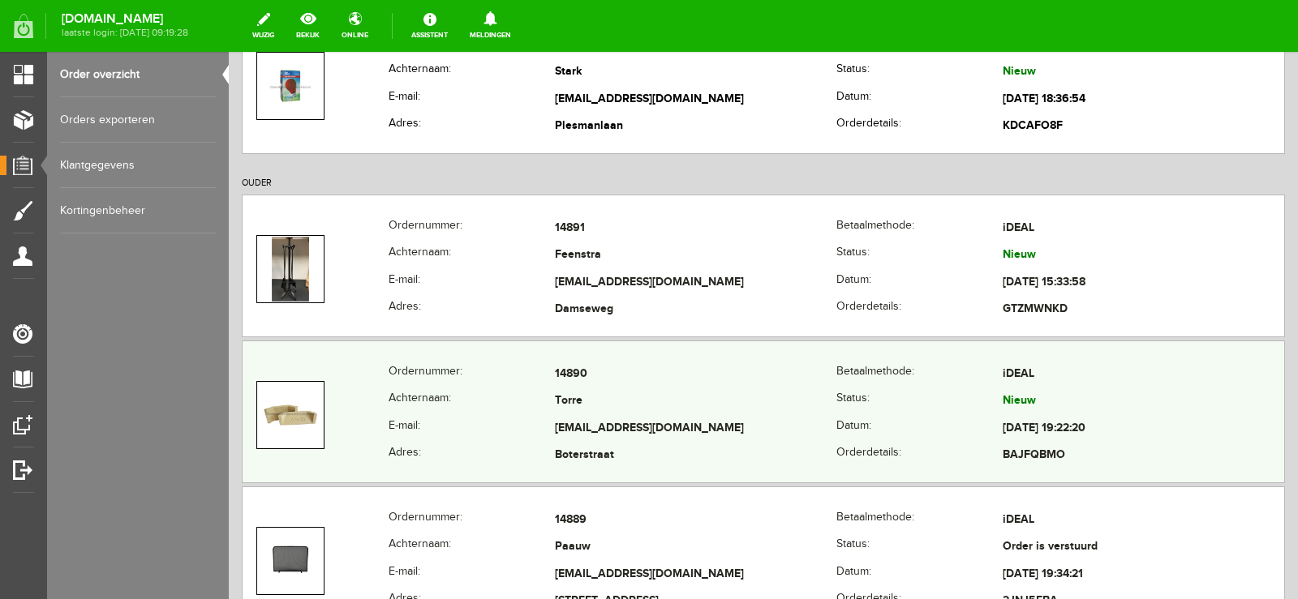
click at [732, 415] on td "[EMAIL_ADDRESS][DOMAIN_NAME]" at bounding box center [695, 429] width 281 height 28
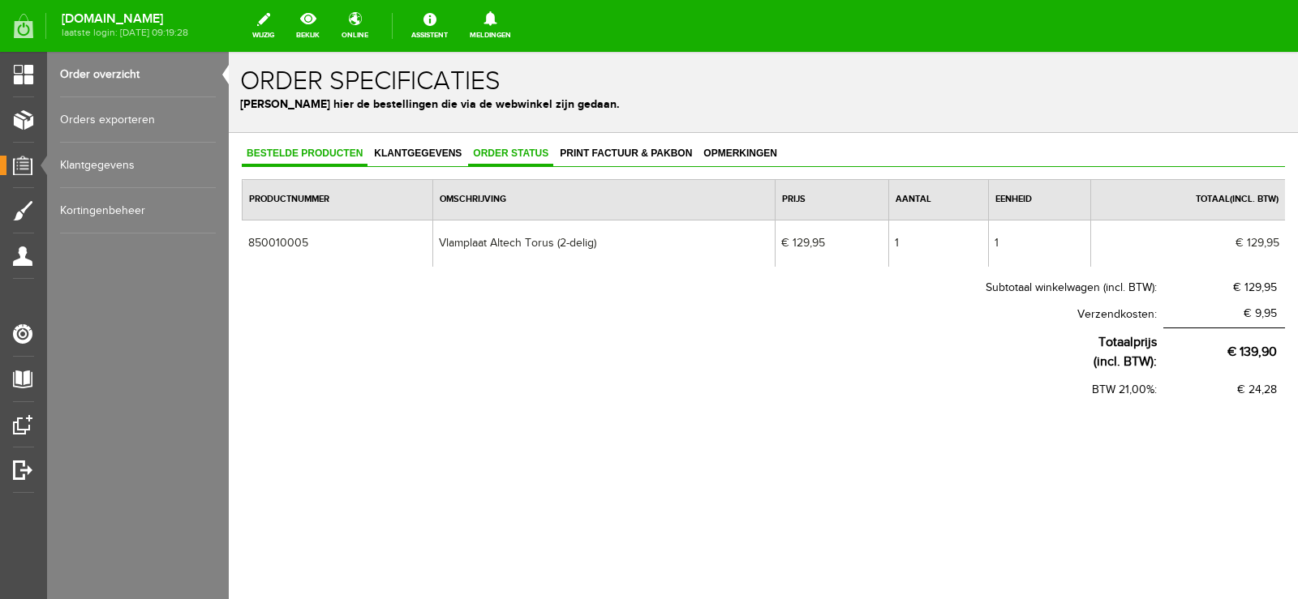
click at [519, 153] on span "Order status" at bounding box center [510, 153] width 85 height 11
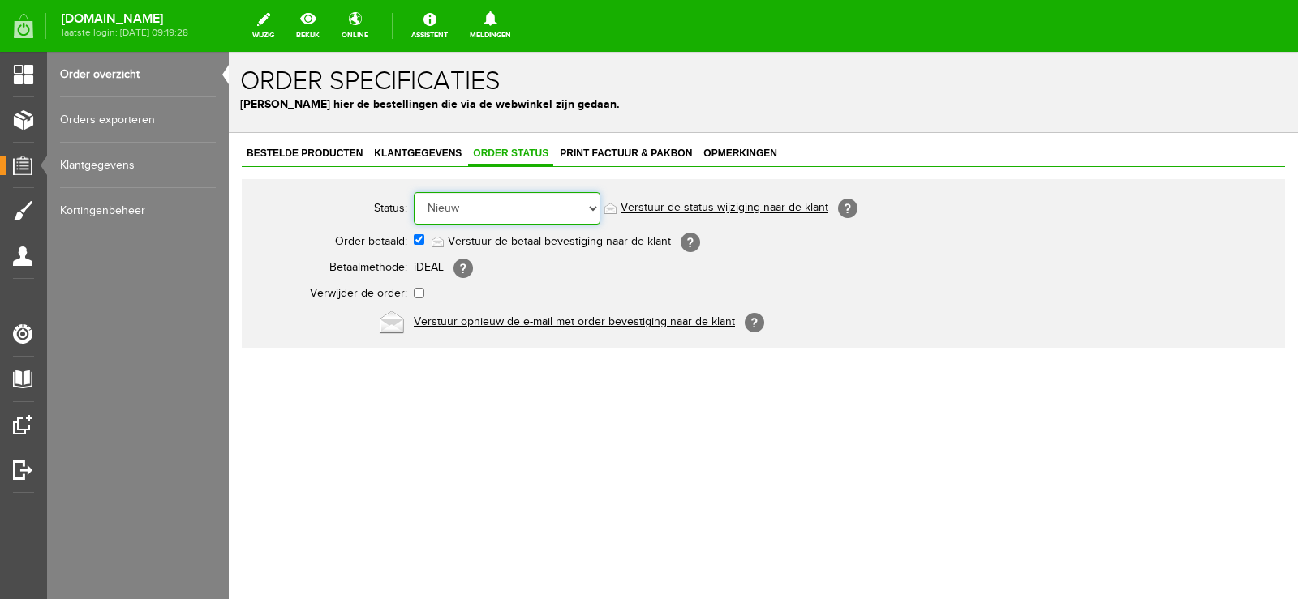
click at [593, 208] on select "Order niet afgerond Nieuw Order in behandeling Wacht op leverancier Wacht op be…" at bounding box center [507, 208] width 187 height 32
select select "3"
click at [414, 192] on select "Order niet afgerond Nieuw Order in behandeling Wacht op leverancier Wacht op be…" at bounding box center [507, 208] width 187 height 32
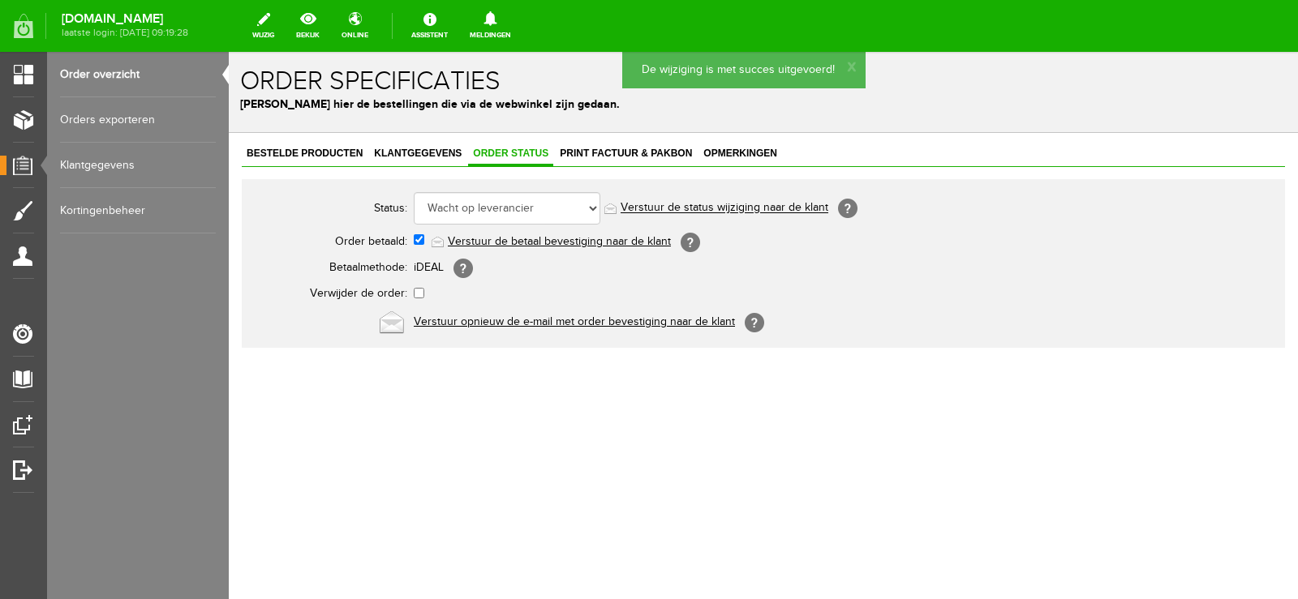
click at [745, 211] on link "Verstuur de status wijziging naar de klant" at bounding box center [724, 208] width 208 height 13
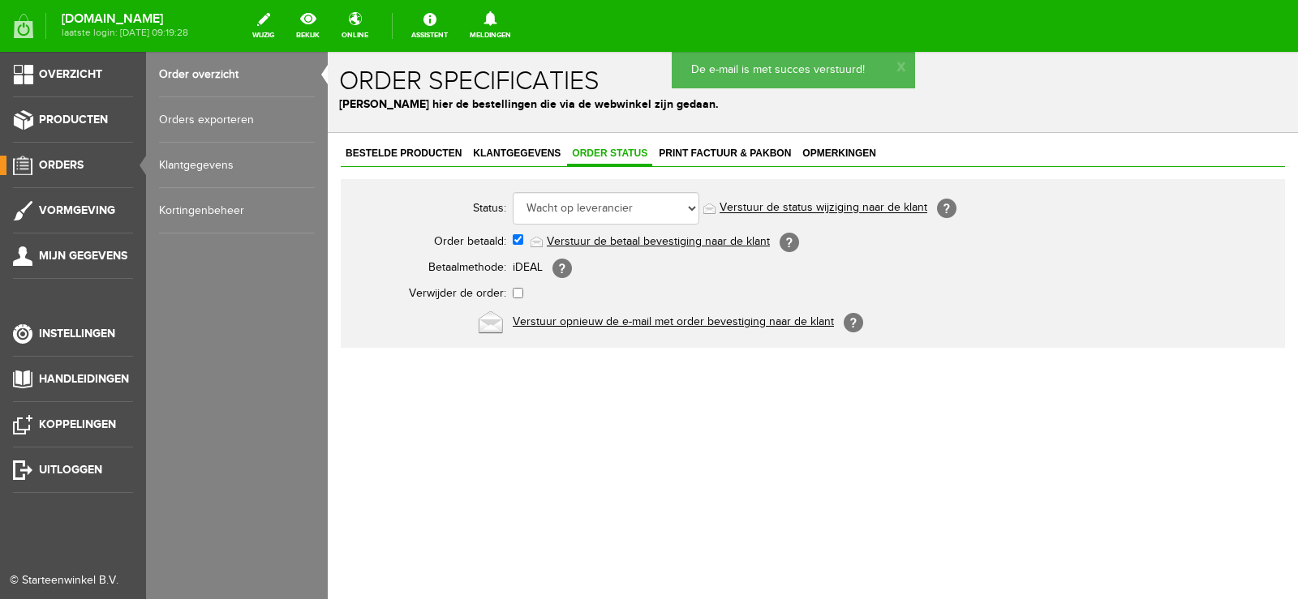
click at [56, 165] on span "Orders" at bounding box center [61, 165] width 45 height 14
